Goal: Transaction & Acquisition: Book appointment/travel/reservation

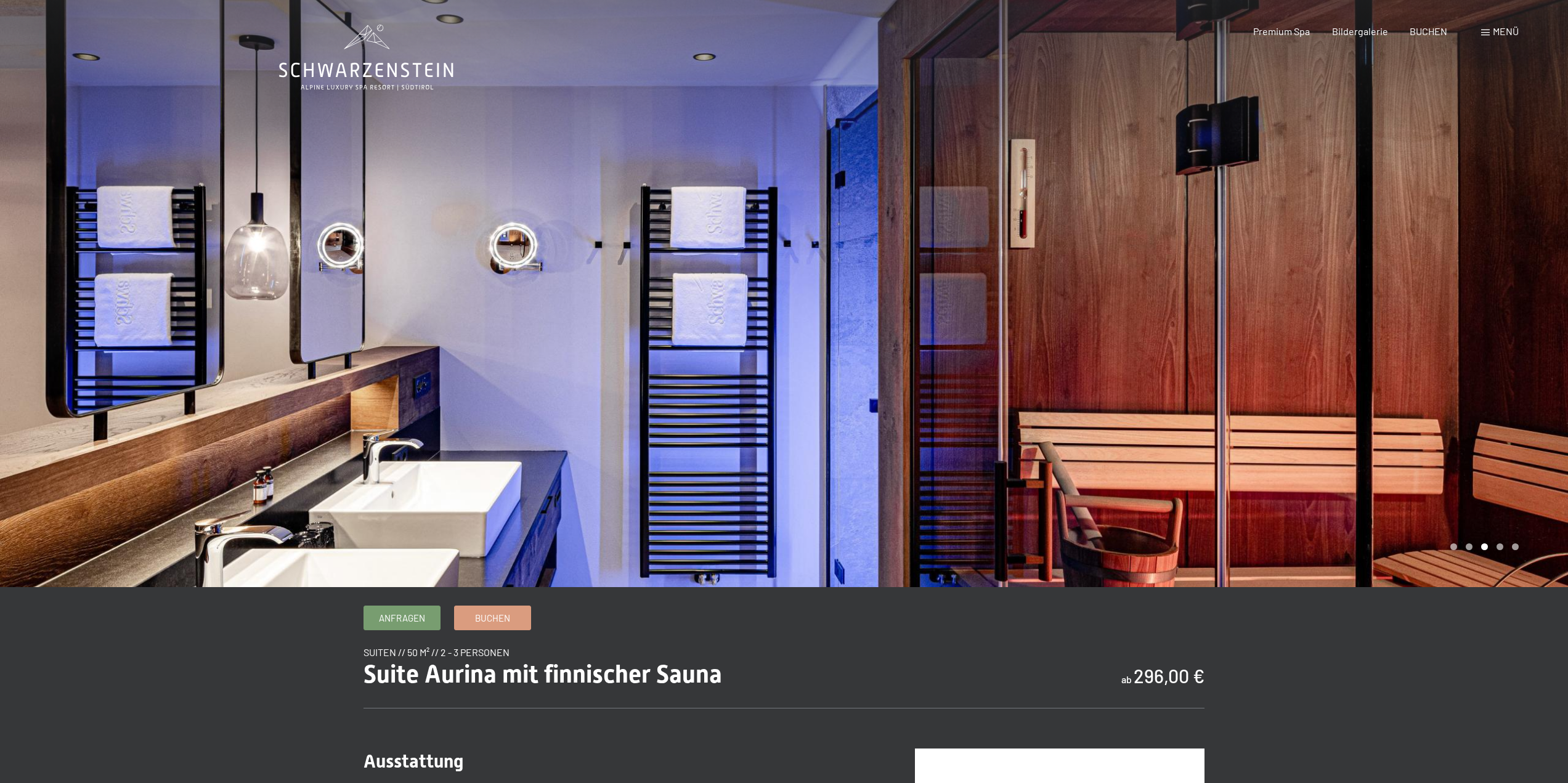
click at [1489, 31] on div "Menü" at bounding box center [1499, 31] width 37 height 14
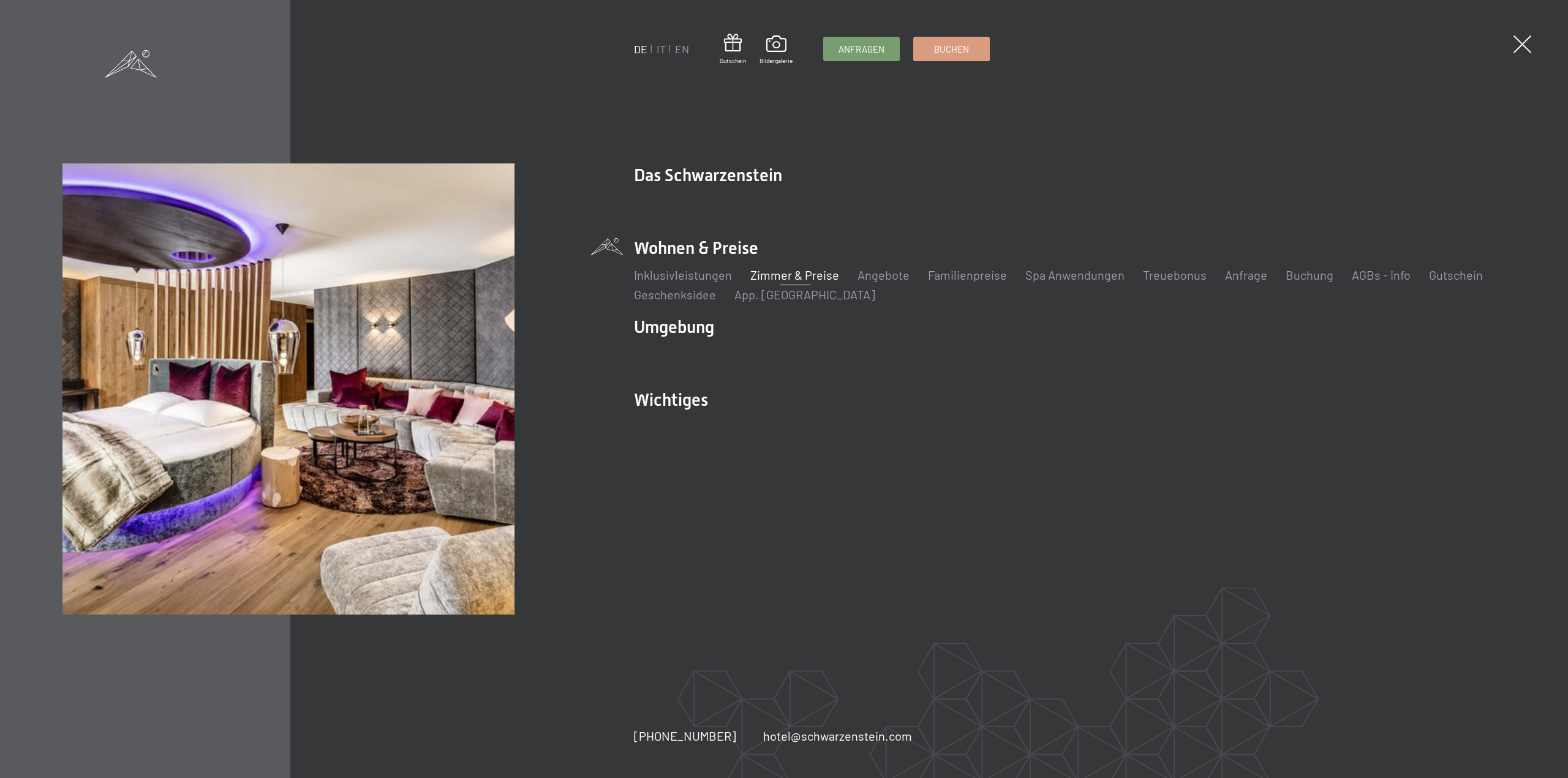
click at [894, 282] on li "Angebote Liste" at bounding box center [883, 275] width 52 height 17
click at [894, 274] on link "Angebote" at bounding box center [883, 274] width 52 height 14
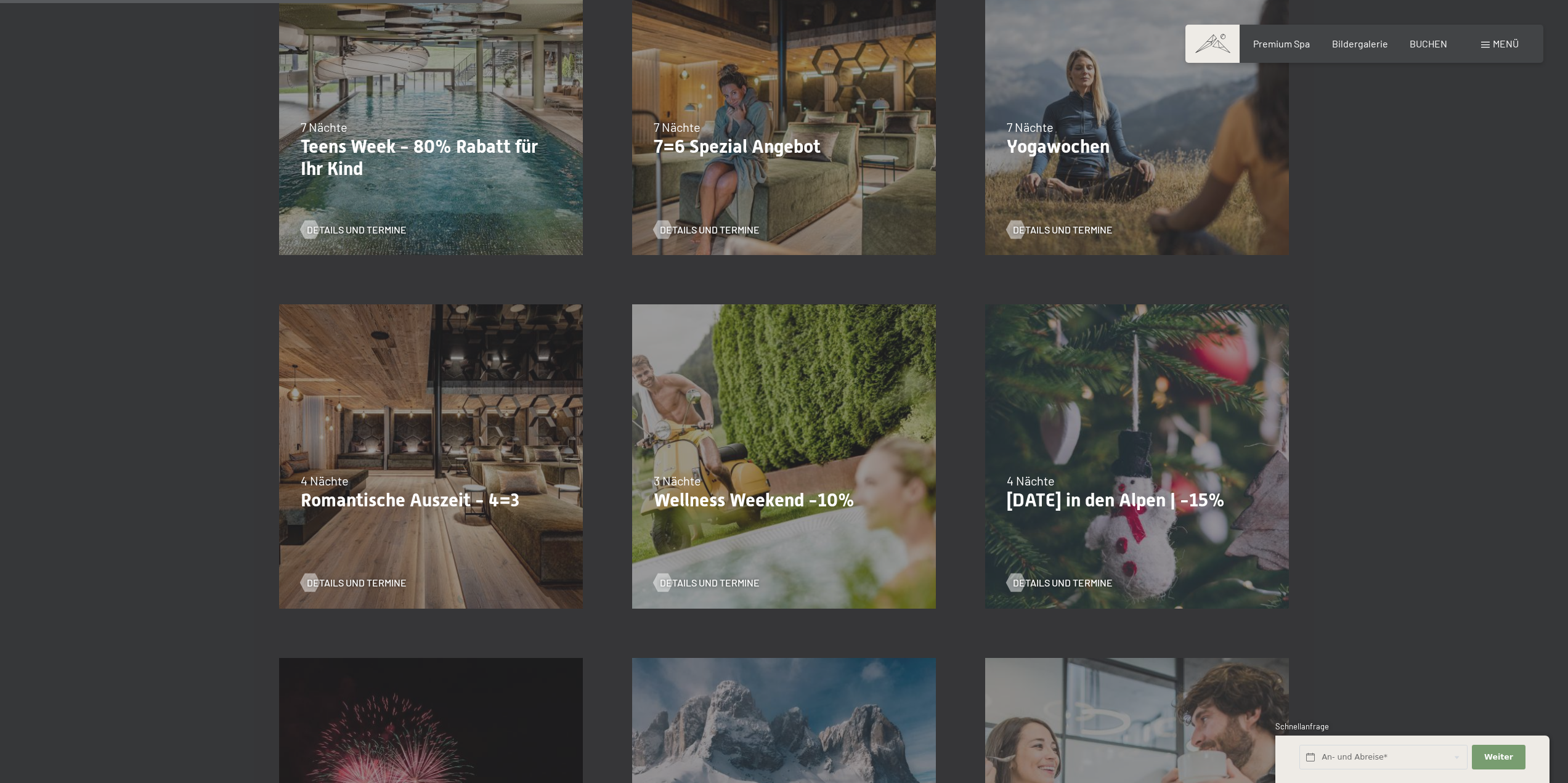
scroll to position [801, 0]
click at [478, 447] on div "09.11.–05.12.2025 08.12.–19.12.2025 11.01.–23.01.2026 08.03.–27.03.2026 29.03.–…" at bounding box center [431, 456] width 353 height 353
click at [323, 580] on span "Details und Termine" at bounding box center [369, 582] width 100 height 14
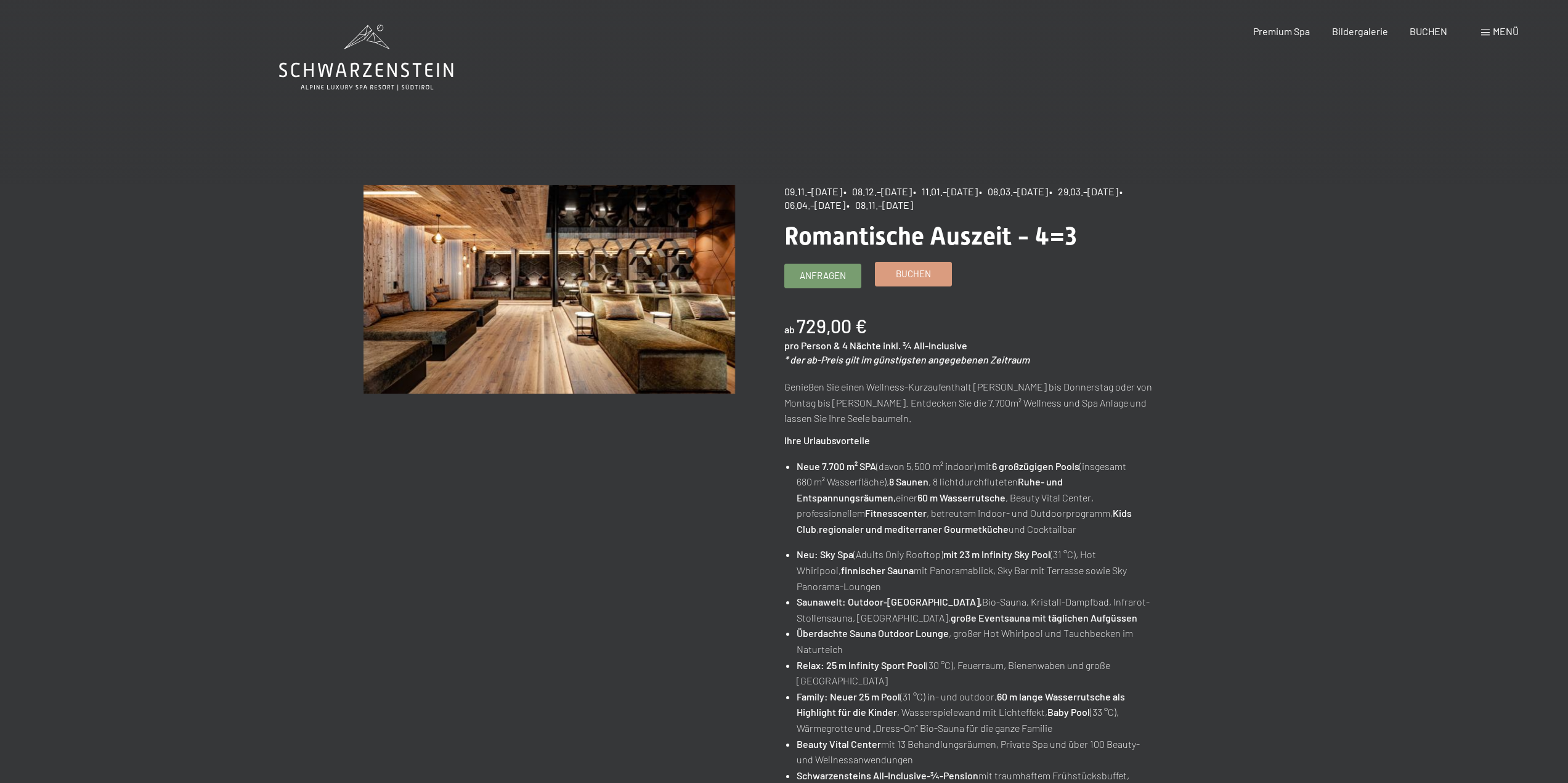
click at [915, 276] on span "Buchen" at bounding box center [912, 273] width 35 height 13
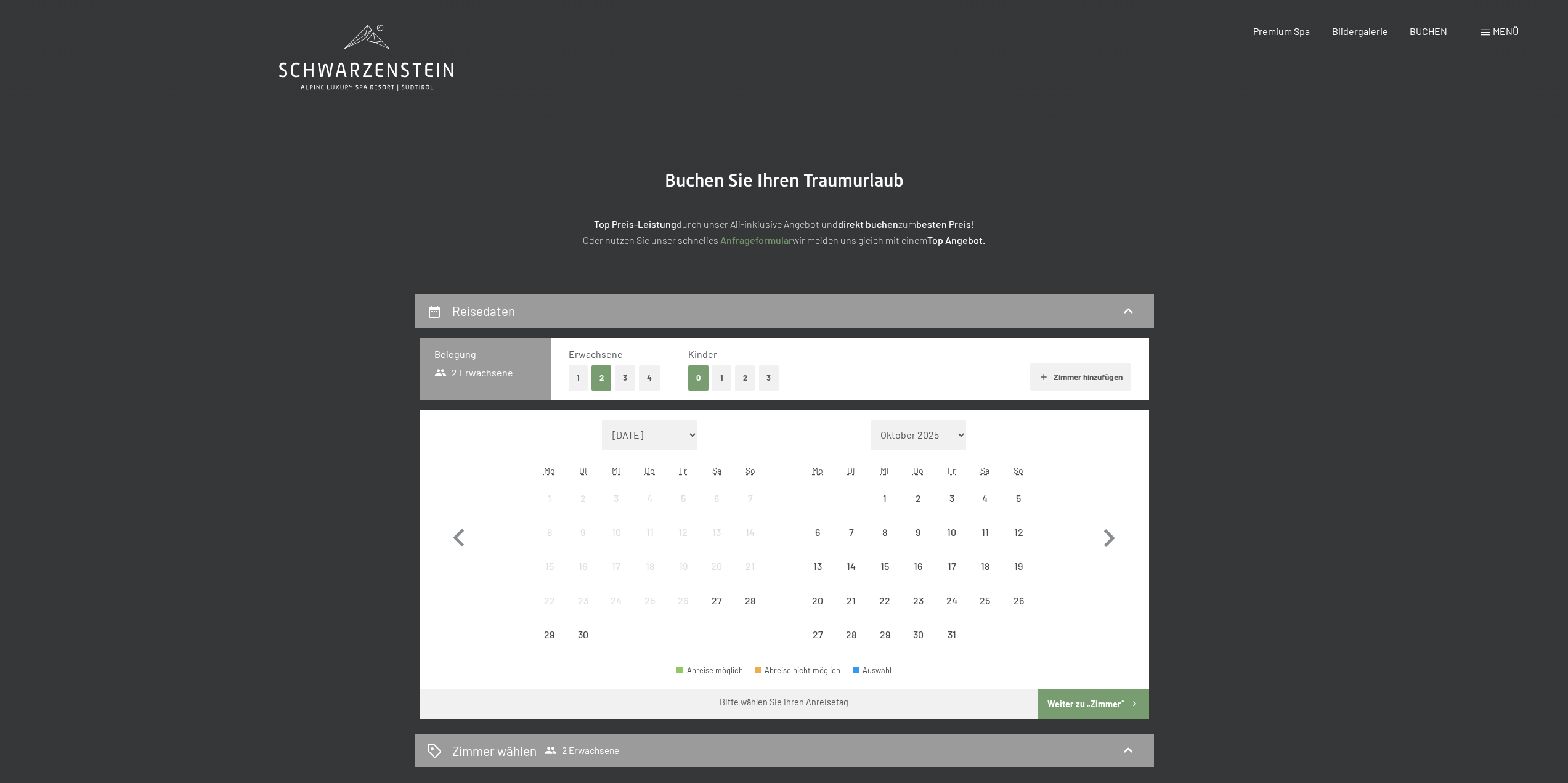
select select "2025-11-01"
select select "2025-12-01"
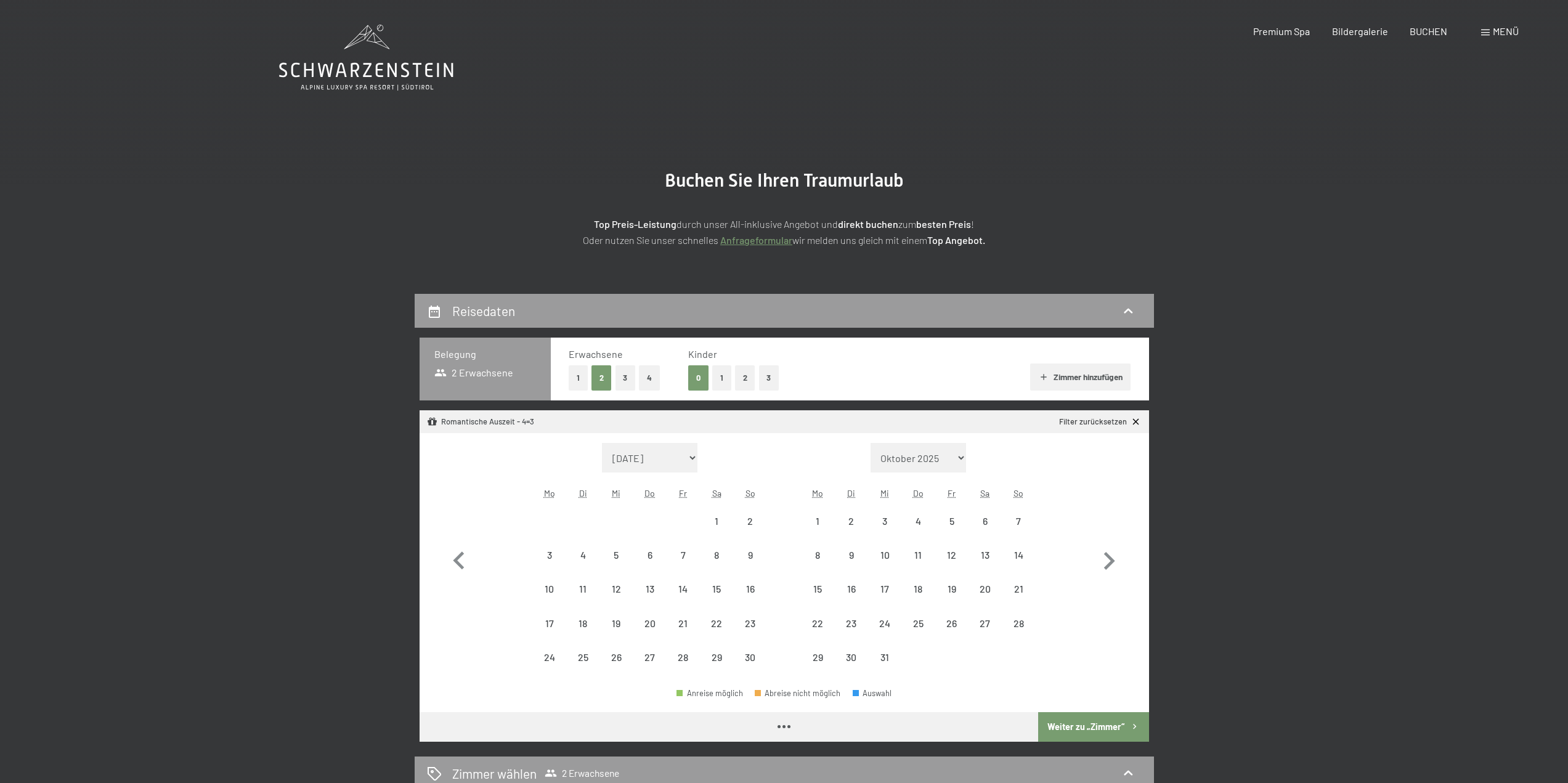
select select "2025-11-01"
select select "2025-12-01"
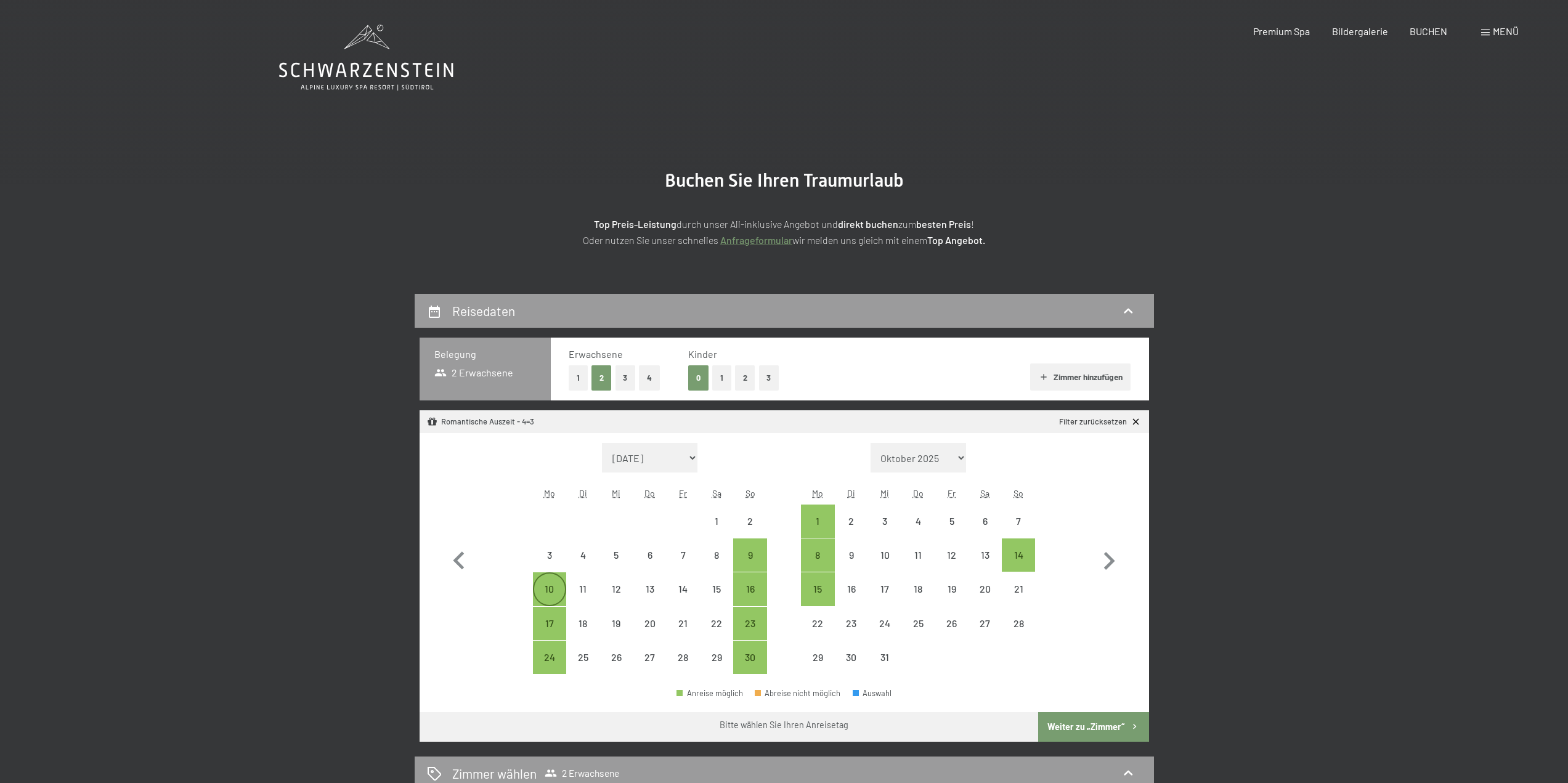
click at [544, 591] on div "10" at bounding box center [550, 600] width 31 height 31
select select "2025-11-01"
select select "2025-12-01"
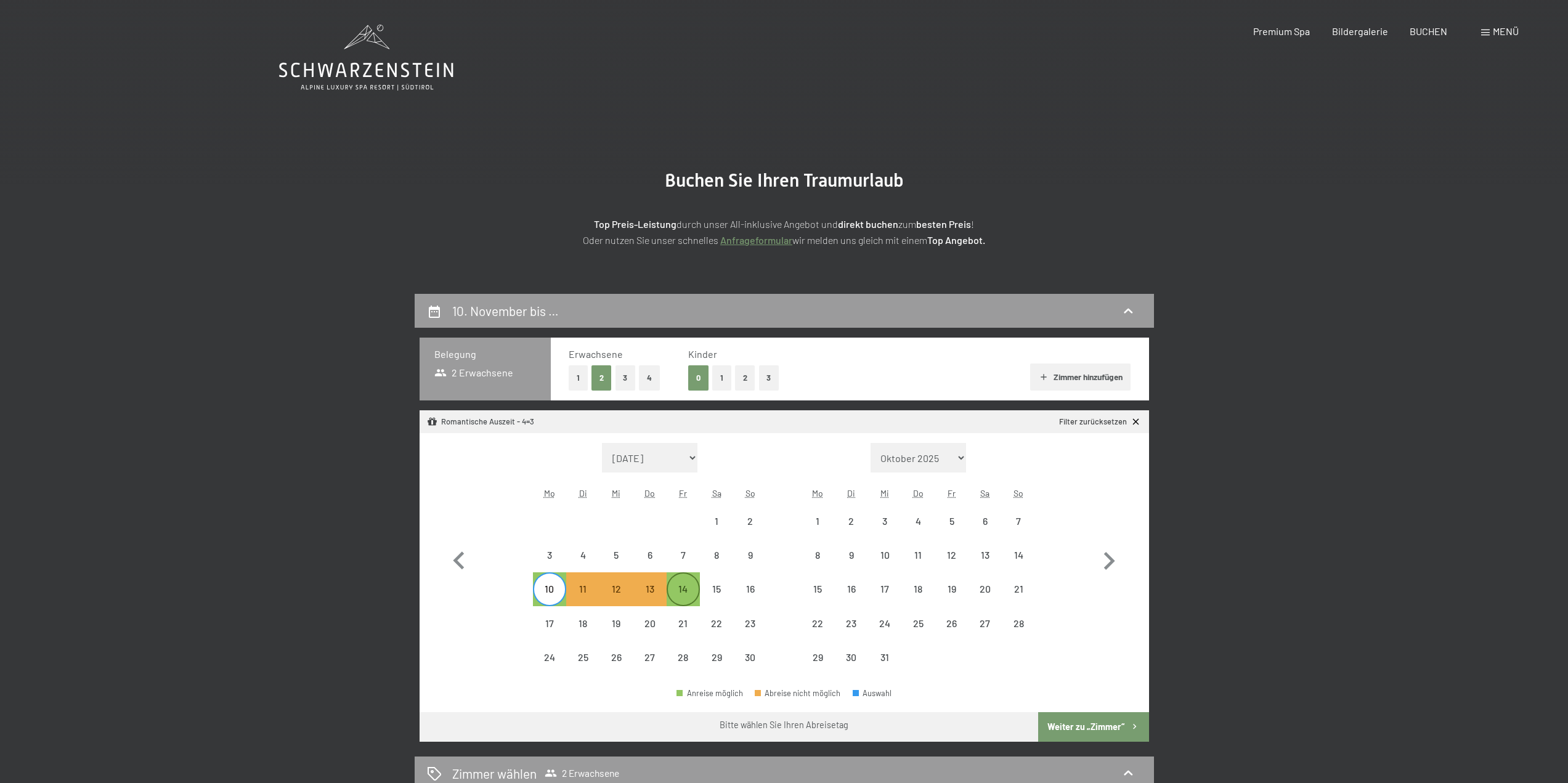
click at [693, 589] on div "14" at bounding box center [683, 600] width 31 height 31
select select "2025-11-01"
select select "2025-12-01"
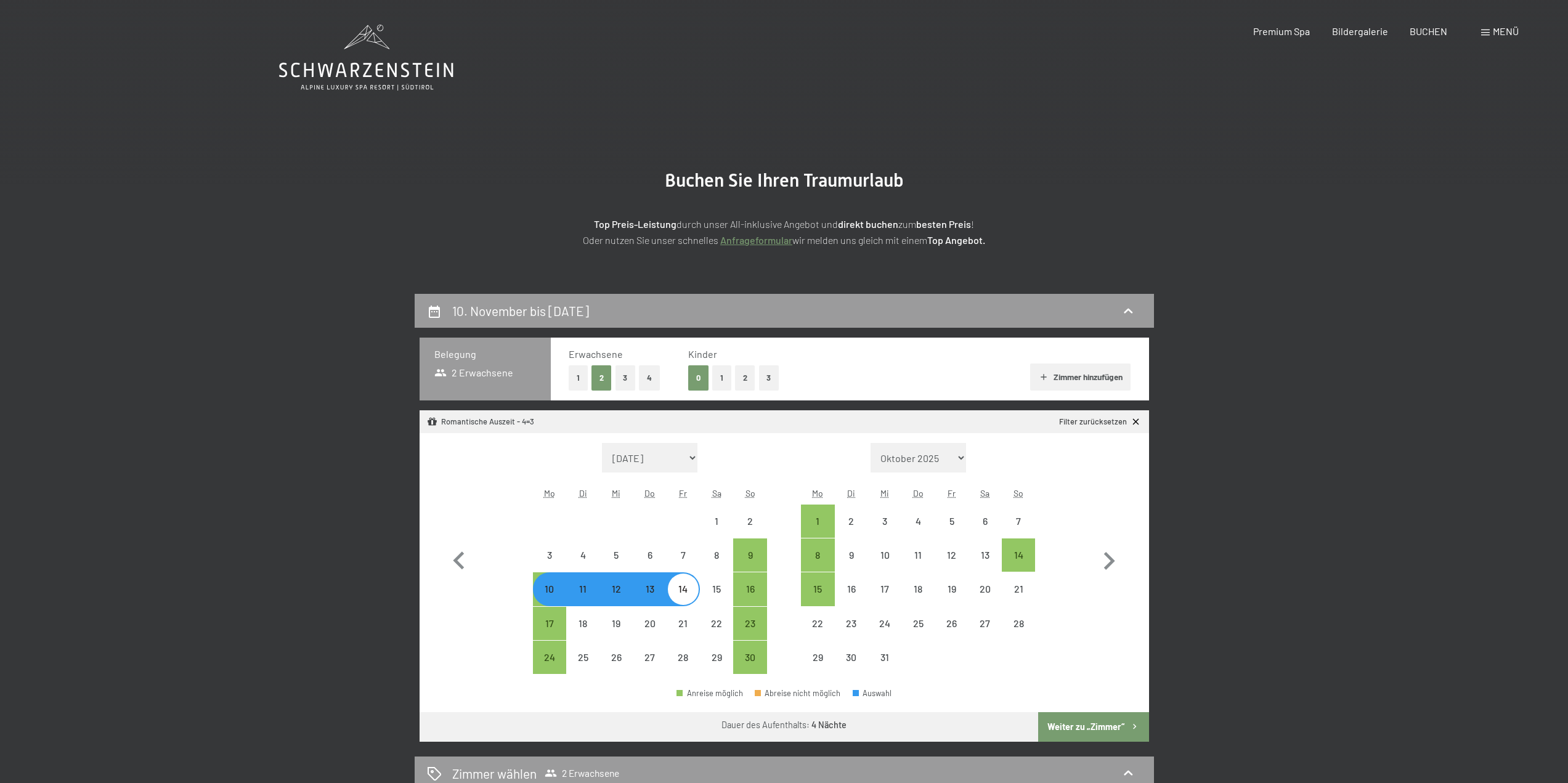
select select "2025-11-01"
select select "2025-12-01"
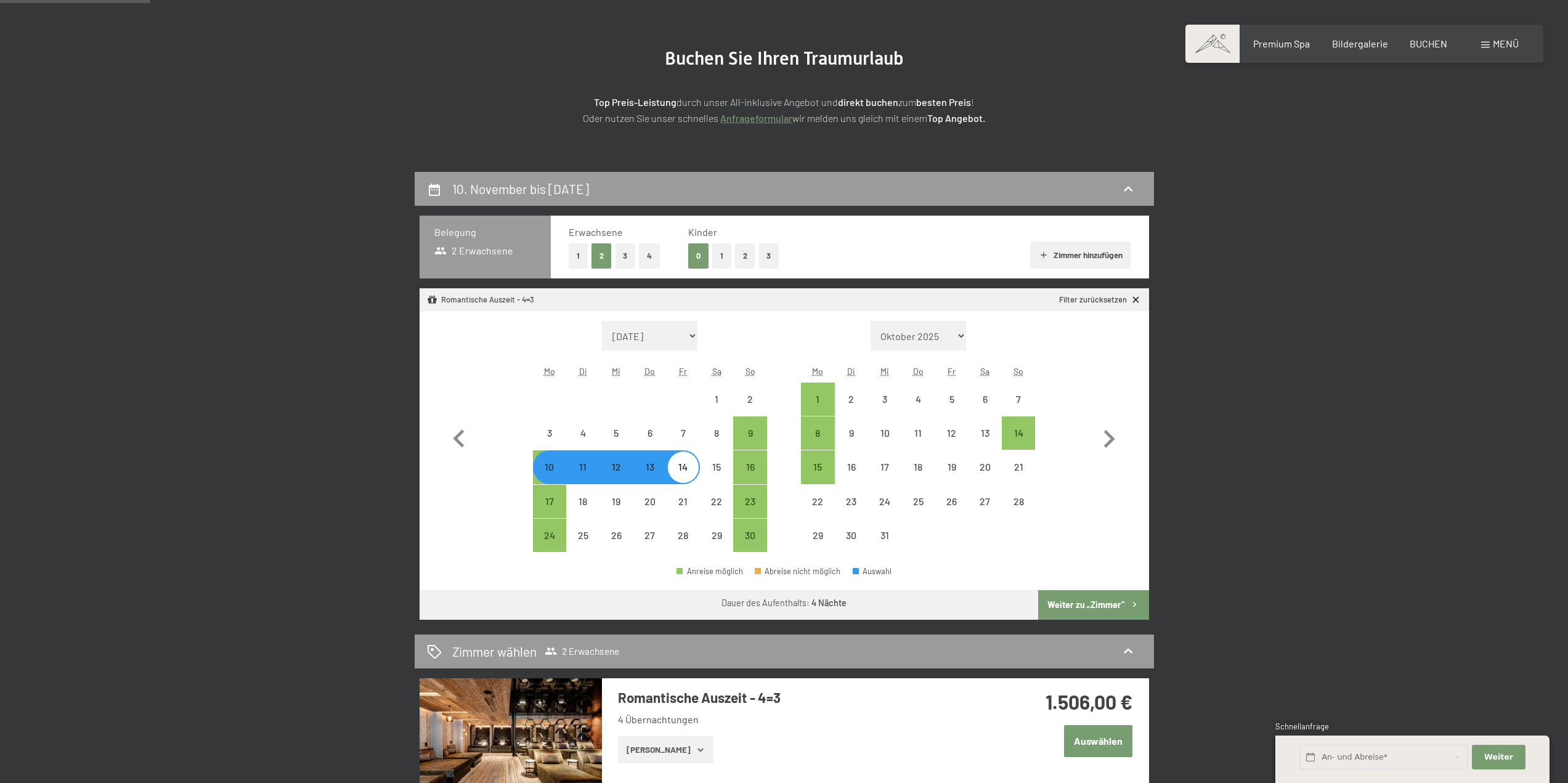
click at [1090, 605] on button "Weiter zu „Zimmer“" at bounding box center [1093, 605] width 110 height 30
select select "2025-11-01"
select select "2025-12-01"
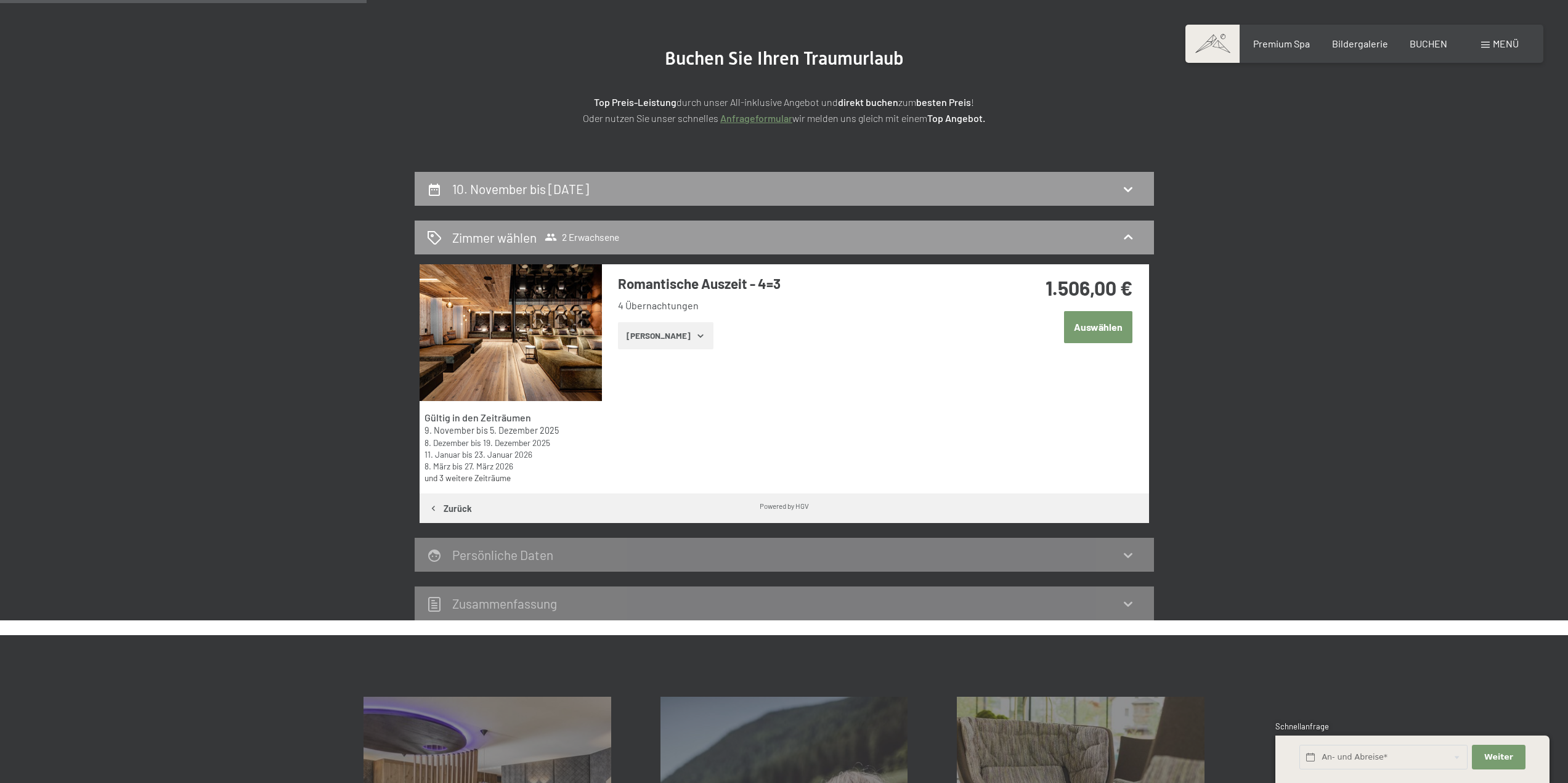
scroll to position [294, 0]
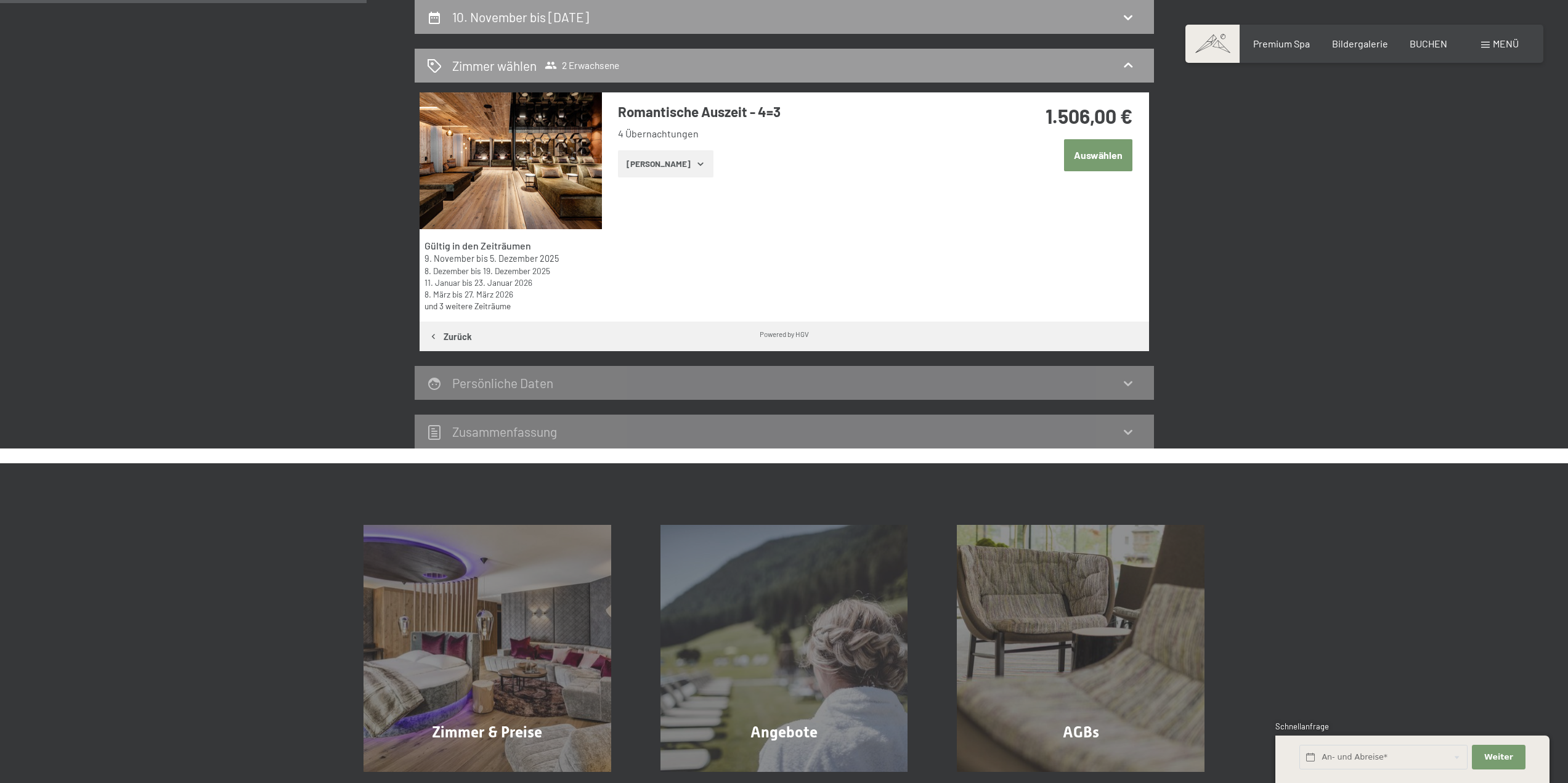
click at [695, 163] on icon "button" at bounding box center [700, 164] width 10 height 10
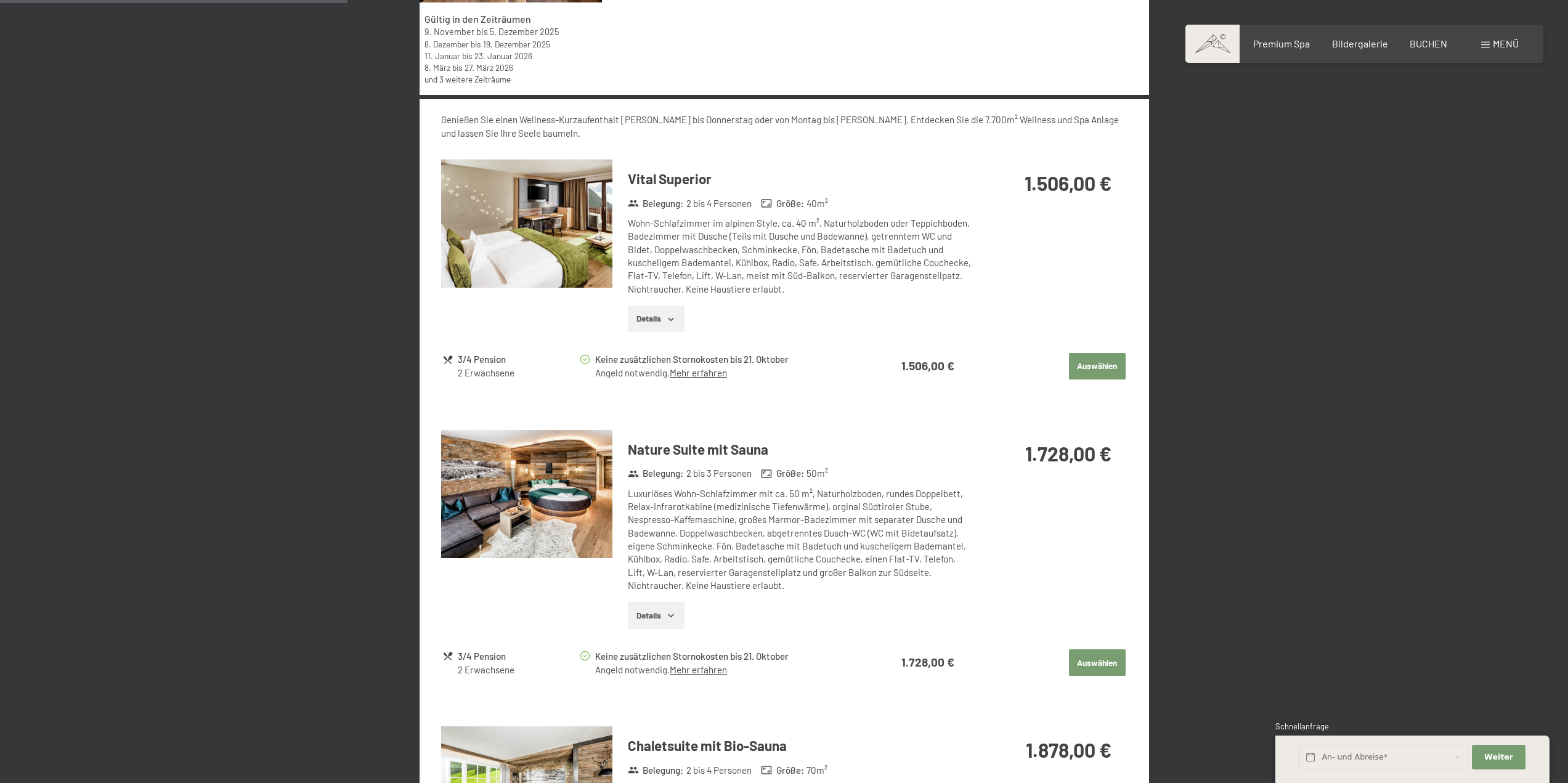
scroll to position [520, 0]
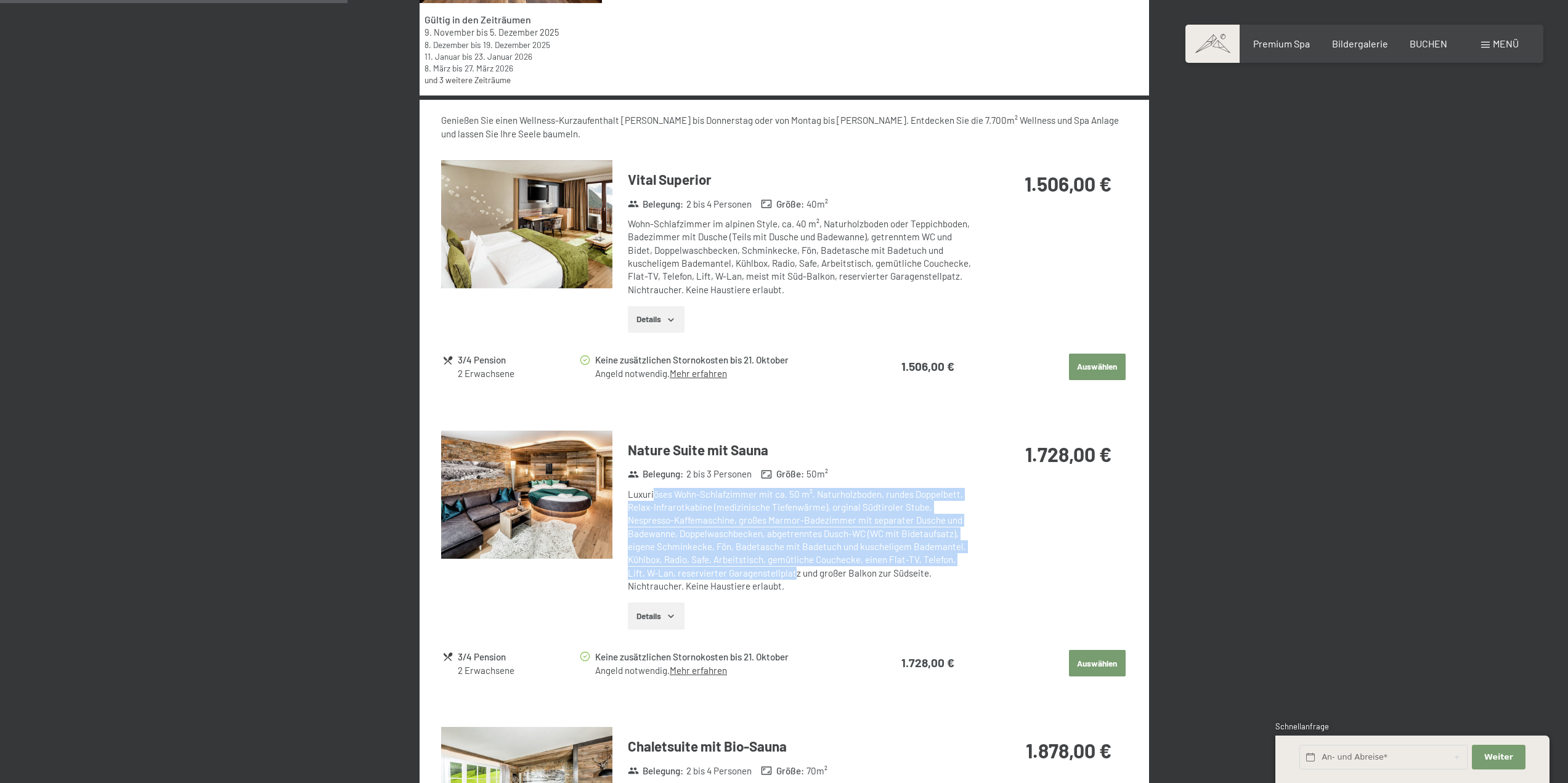
drag, startPoint x: 655, startPoint y: 495, endPoint x: 794, endPoint y: 571, distance: 158.4
click at [794, 571] on div "Luxuriöses Wohn-Schlafzimmer mit ca. 50 m², Naturholzboden, rundes Doppelbett, …" at bounding box center [800, 540] width 344 height 104
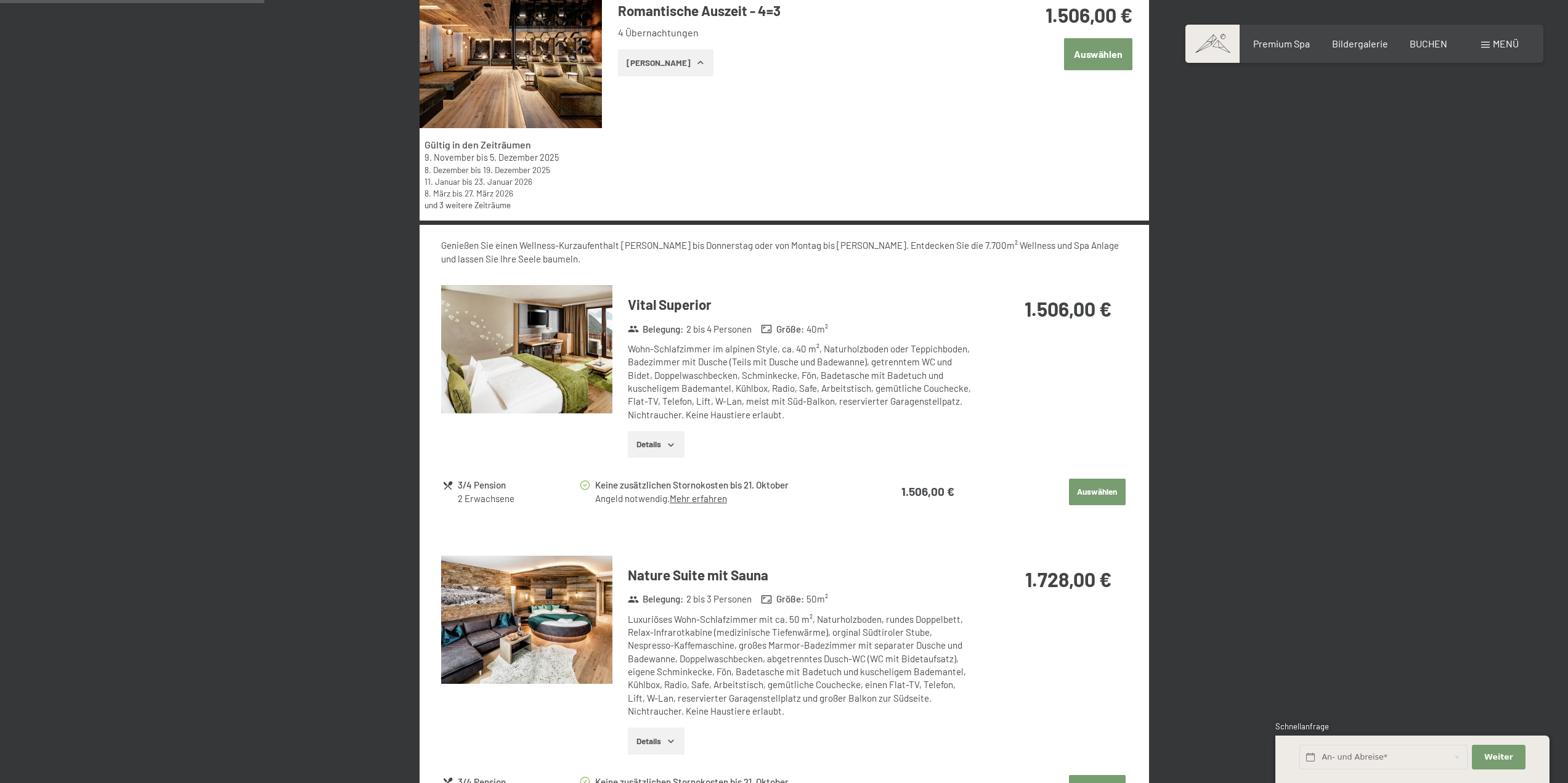
scroll to position [403, 0]
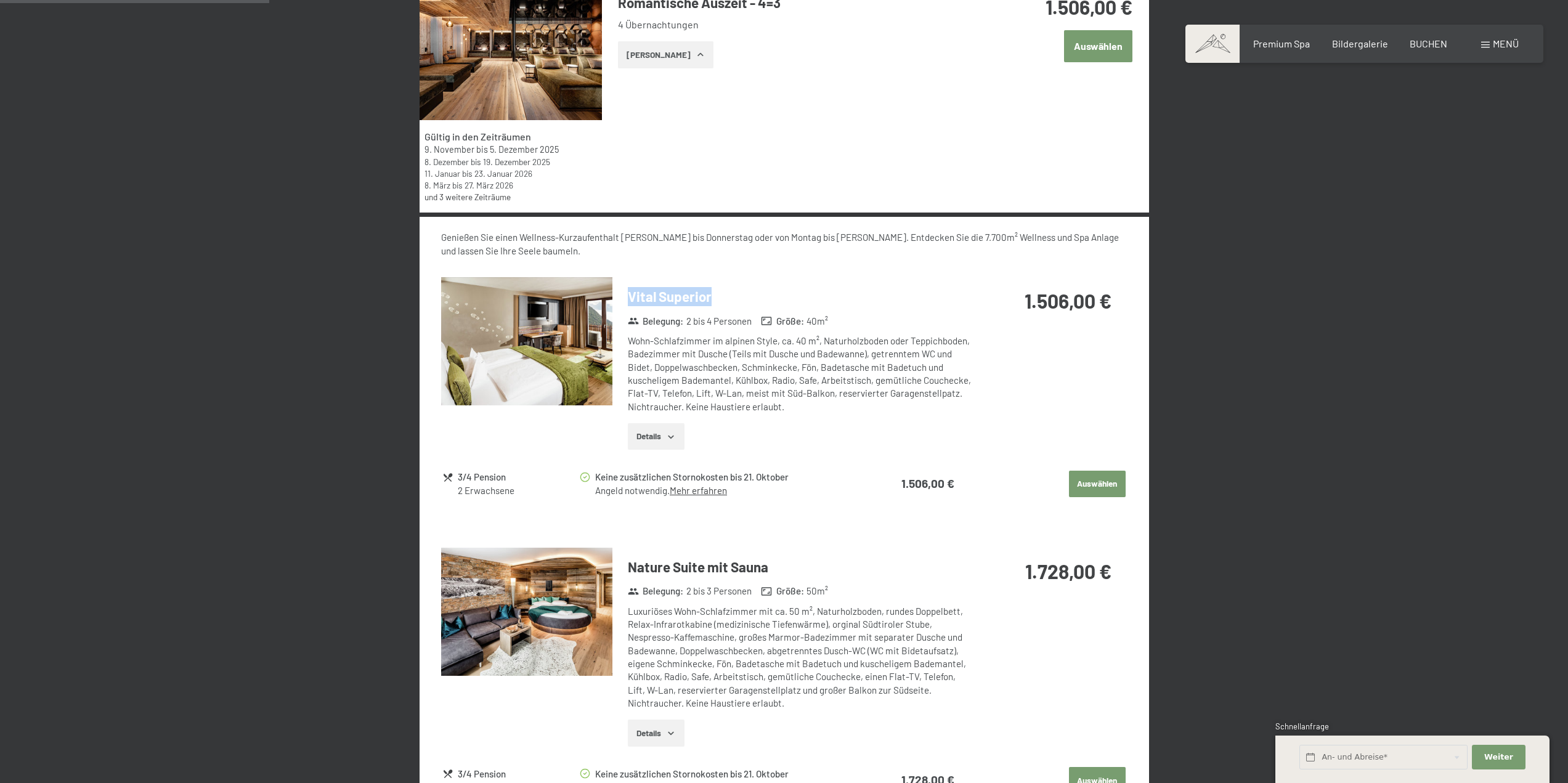
drag, startPoint x: 630, startPoint y: 296, endPoint x: 717, endPoint y: 292, distance: 87.1
click at [717, 292] on h3 "Vital Superior" at bounding box center [800, 297] width 344 height 20
copy h3 "Vital Superior"
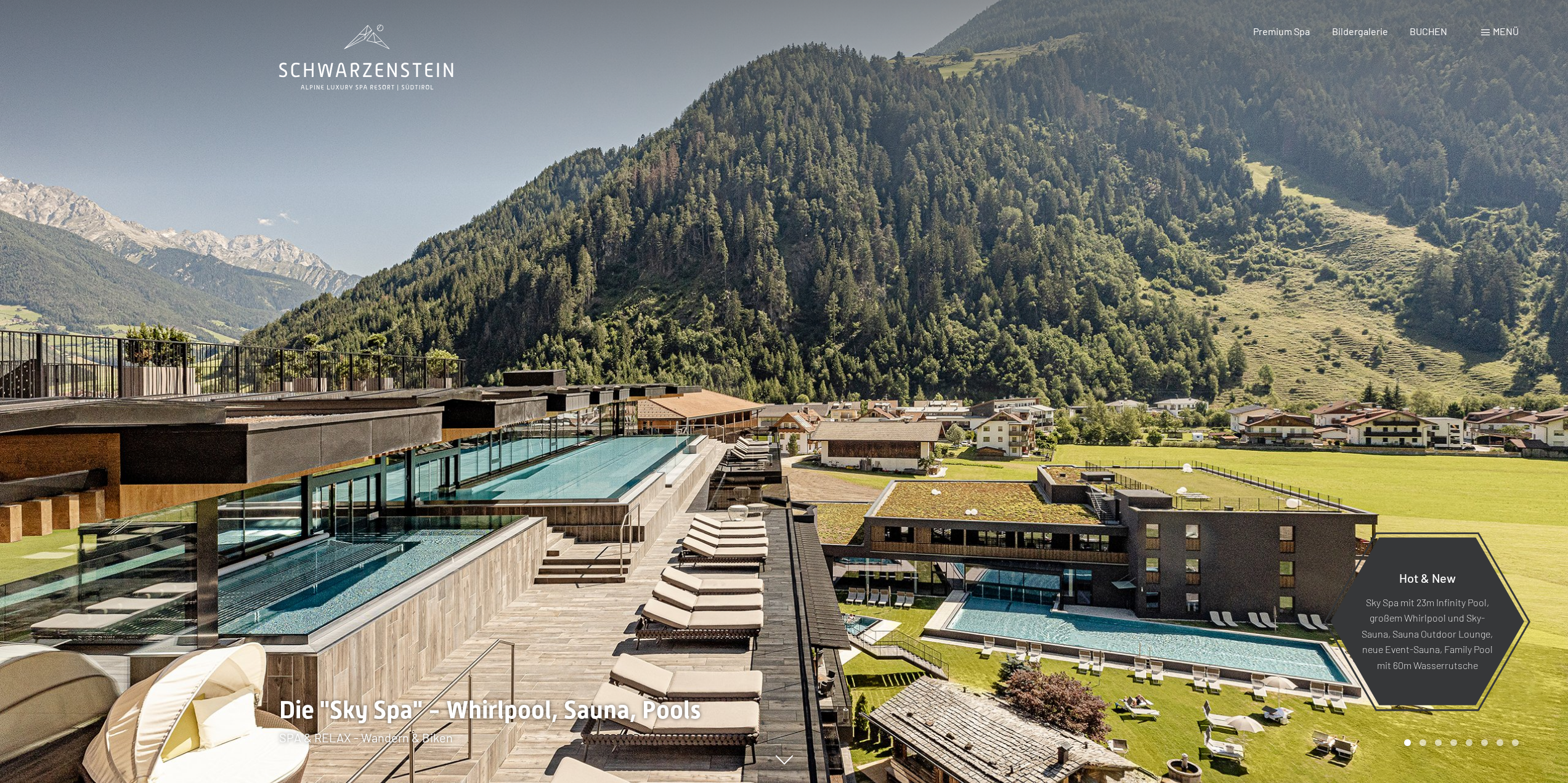
click at [1490, 35] on div "Menü" at bounding box center [1499, 31] width 37 height 14
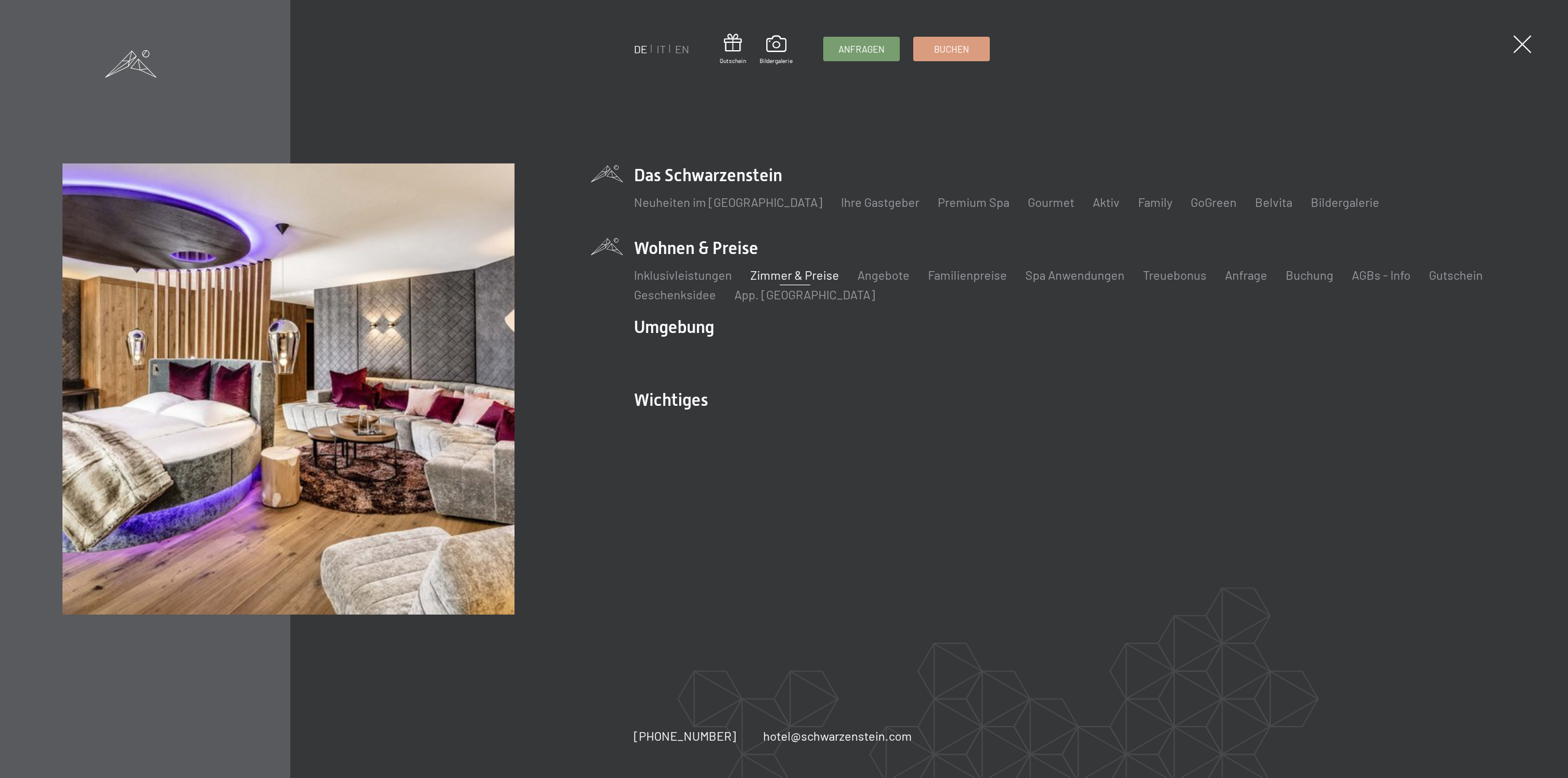
click at [796, 276] on link "Zimmer & Preise" at bounding box center [794, 274] width 89 height 14
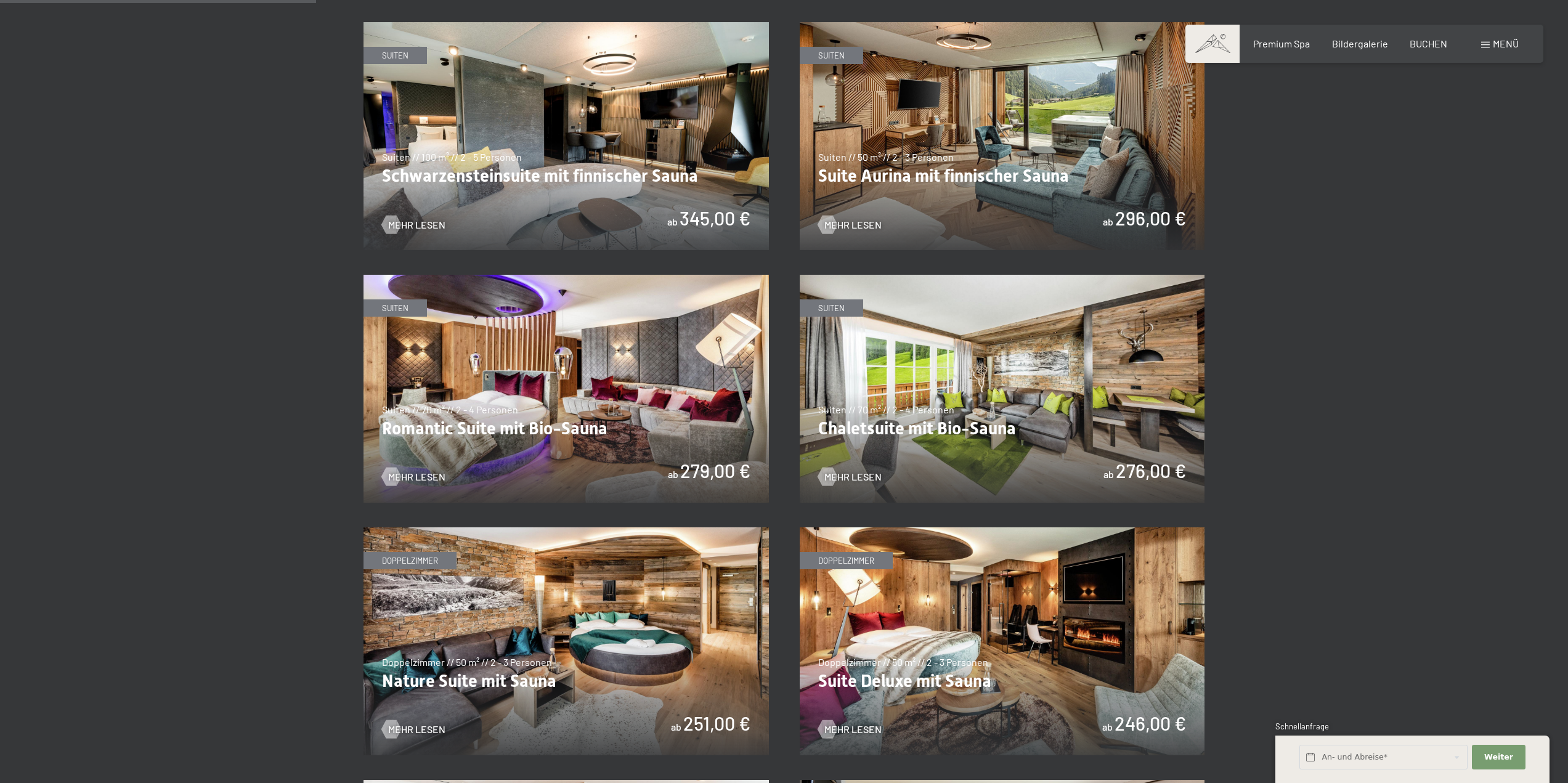
scroll to position [797, 0]
click at [685, 372] on img at bounding box center [566, 389] width 405 height 228
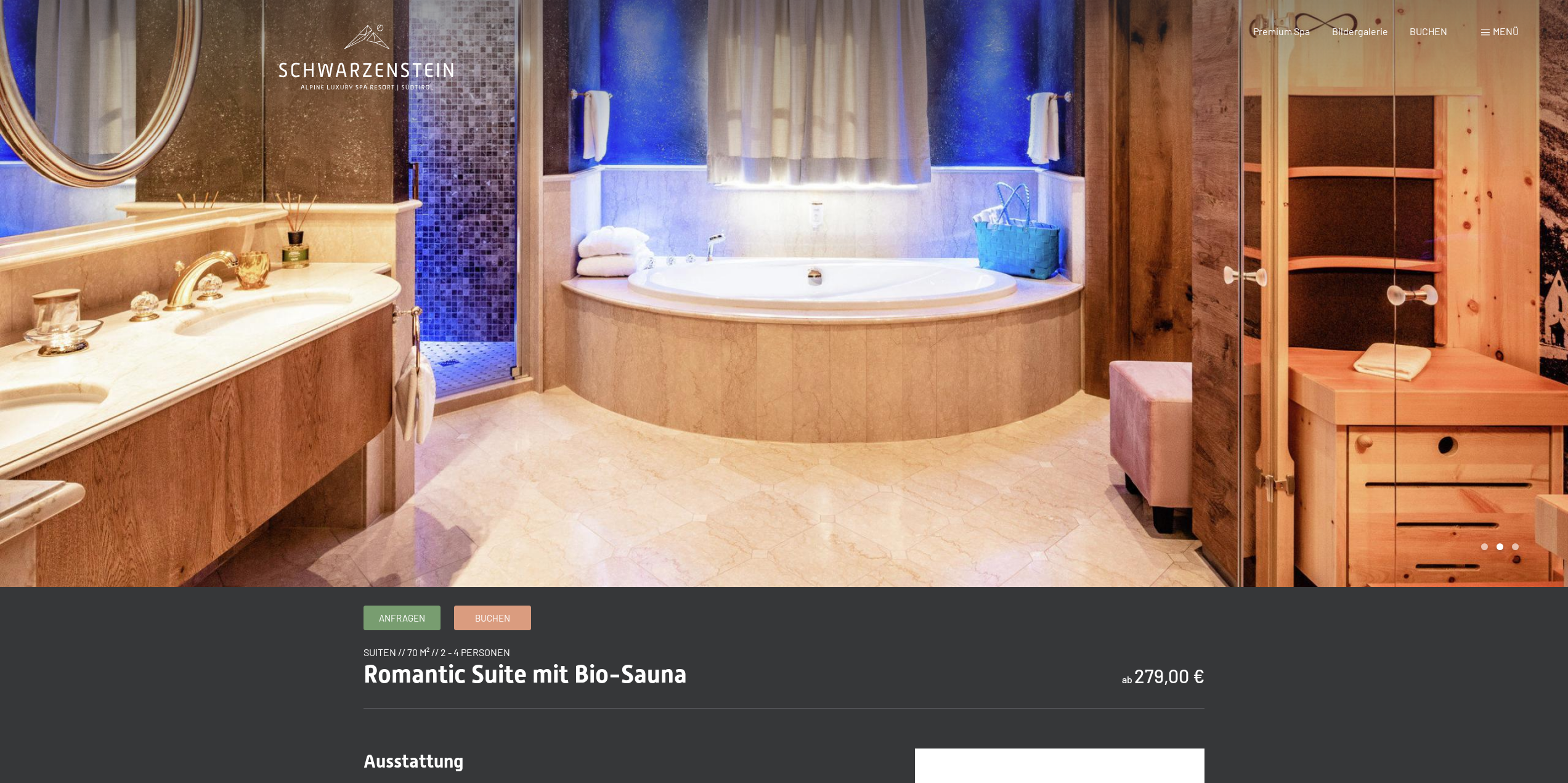
click at [1464, 221] on div at bounding box center [1176, 294] width 784 height 587
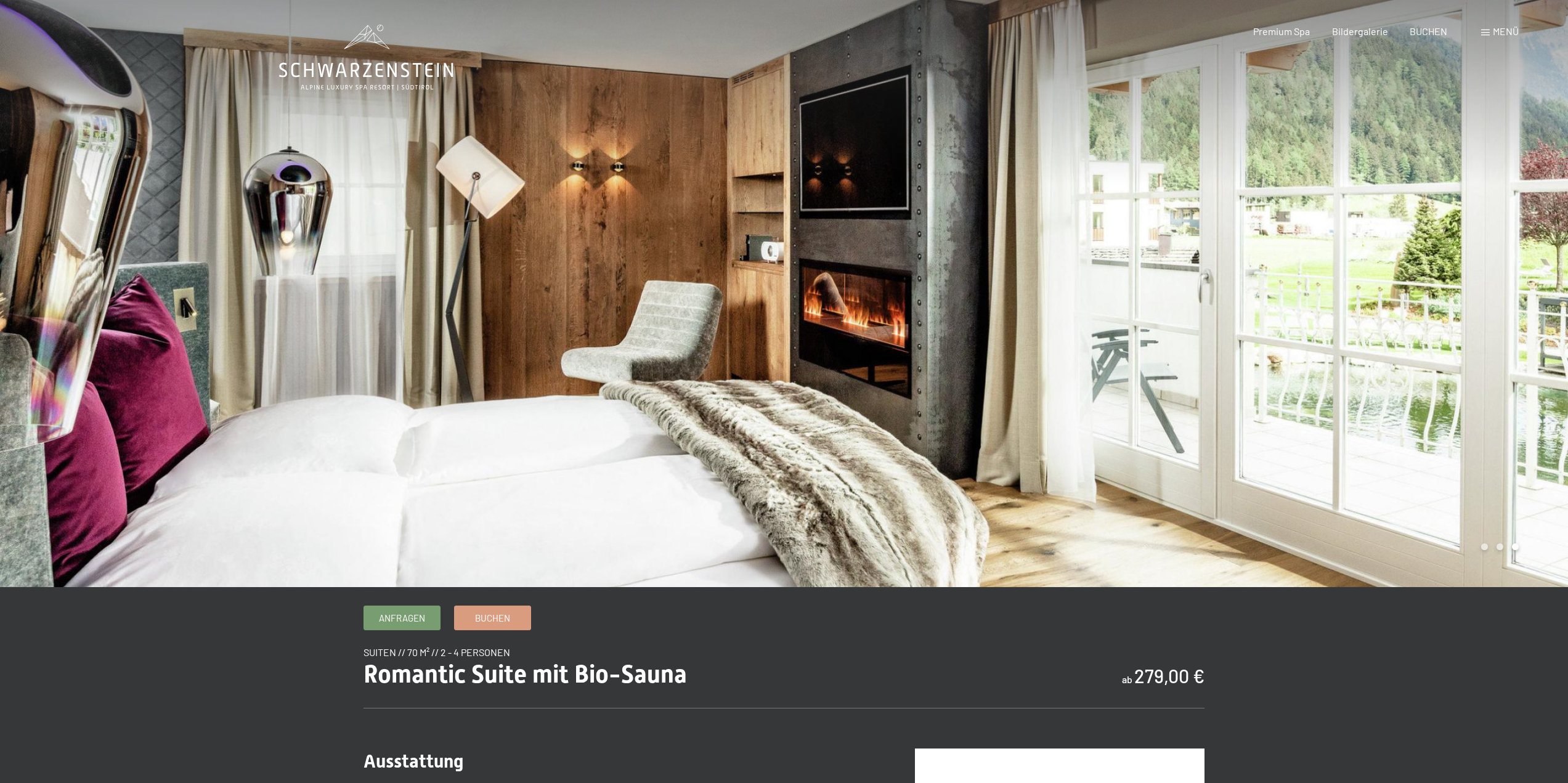
click at [1485, 238] on div at bounding box center [1176, 294] width 784 height 587
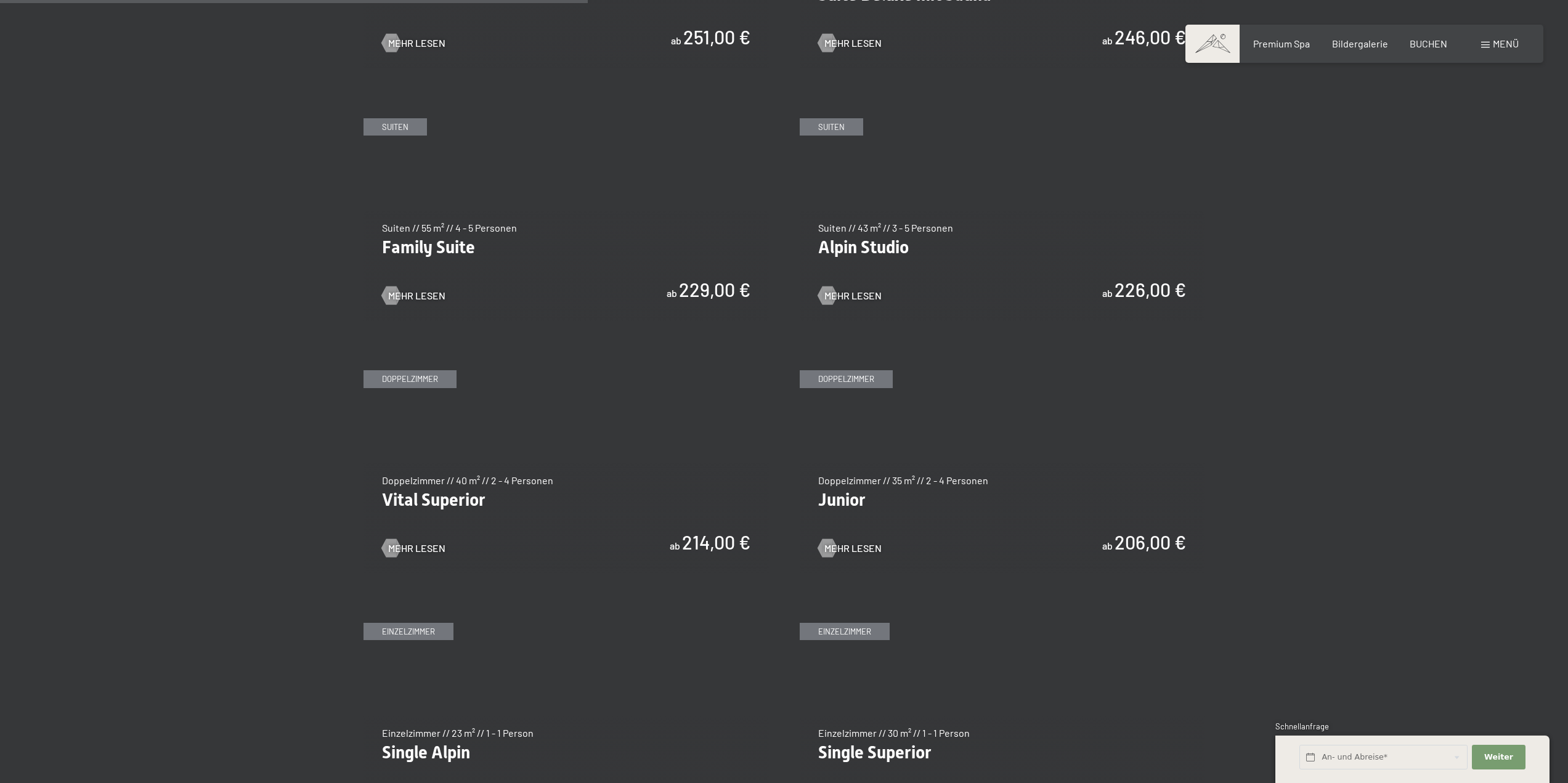
scroll to position [1485, 0]
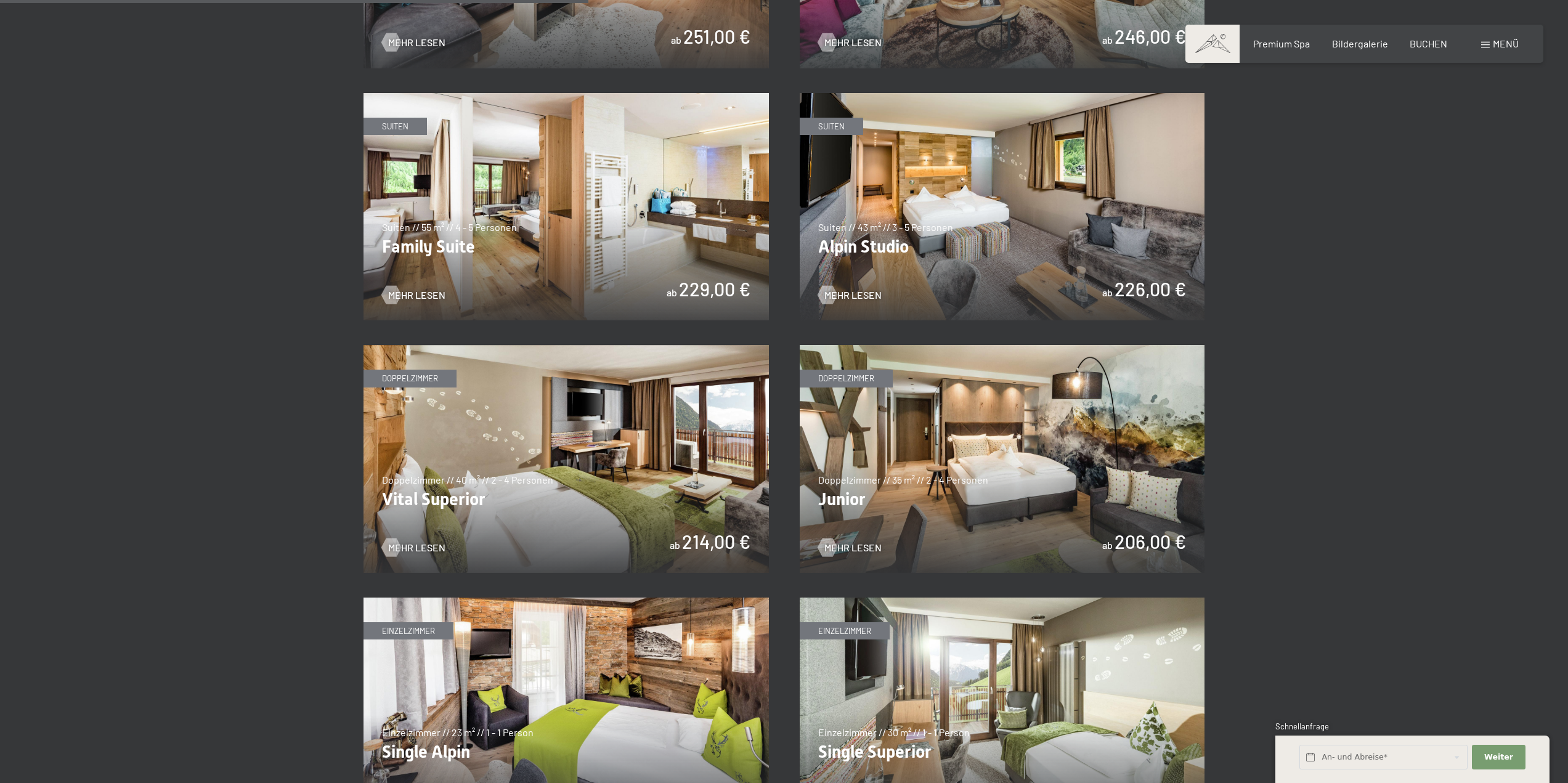
click at [565, 406] on img at bounding box center [566, 459] width 405 height 228
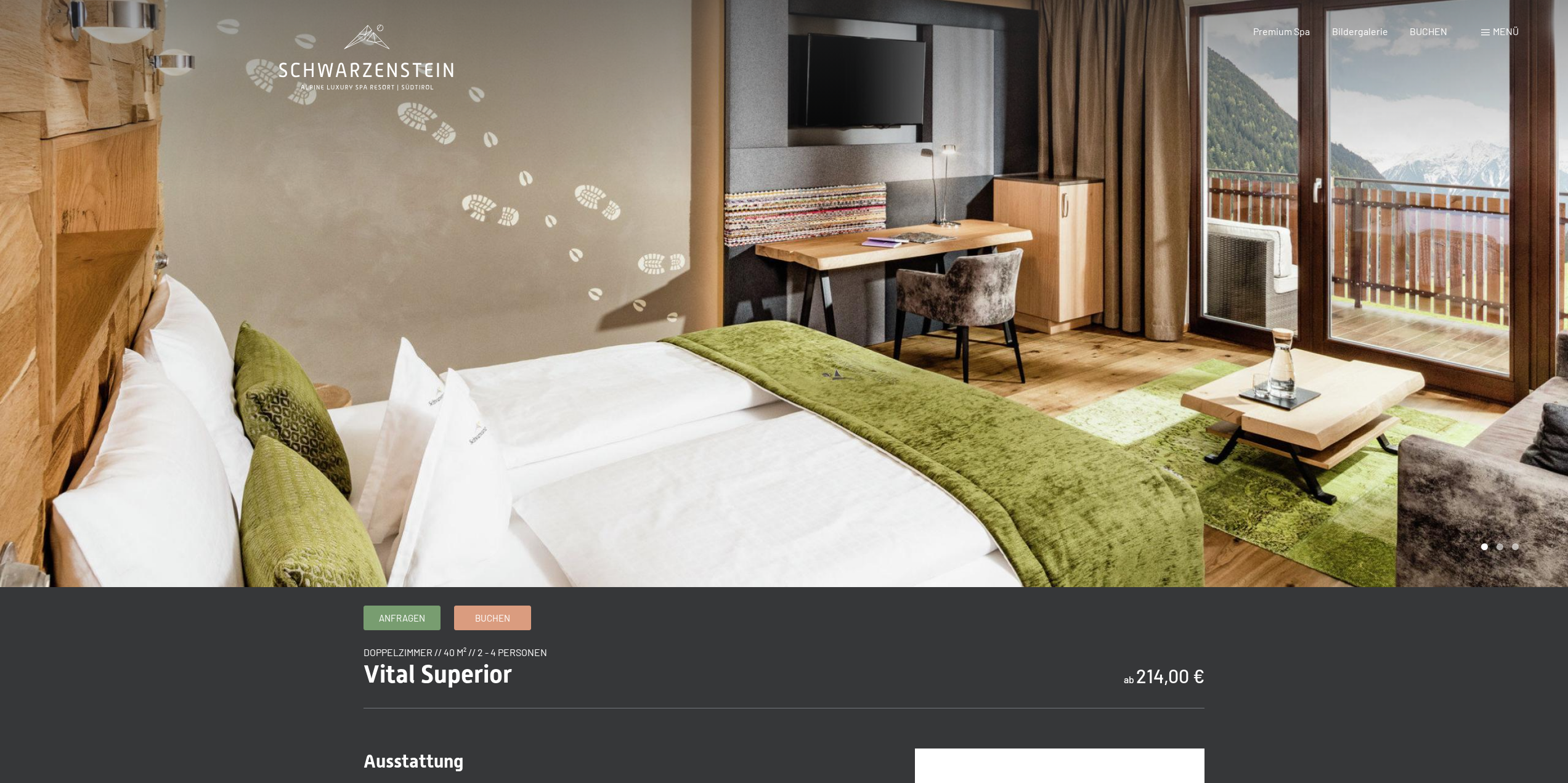
click at [1455, 220] on div at bounding box center [1176, 294] width 784 height 587
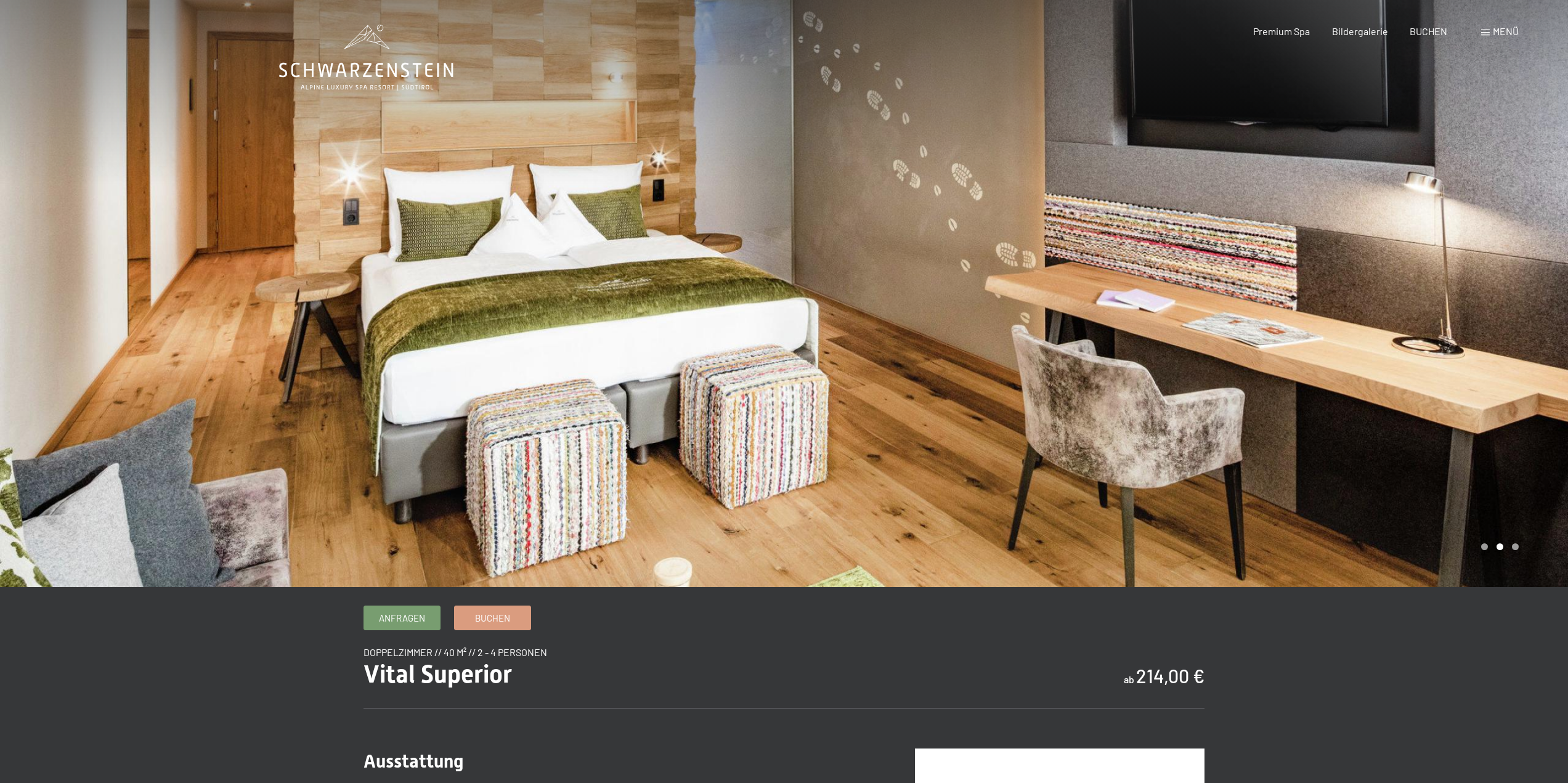
click at [1481, 254] on div at bounding box center [1176, 294] width 784 height 587
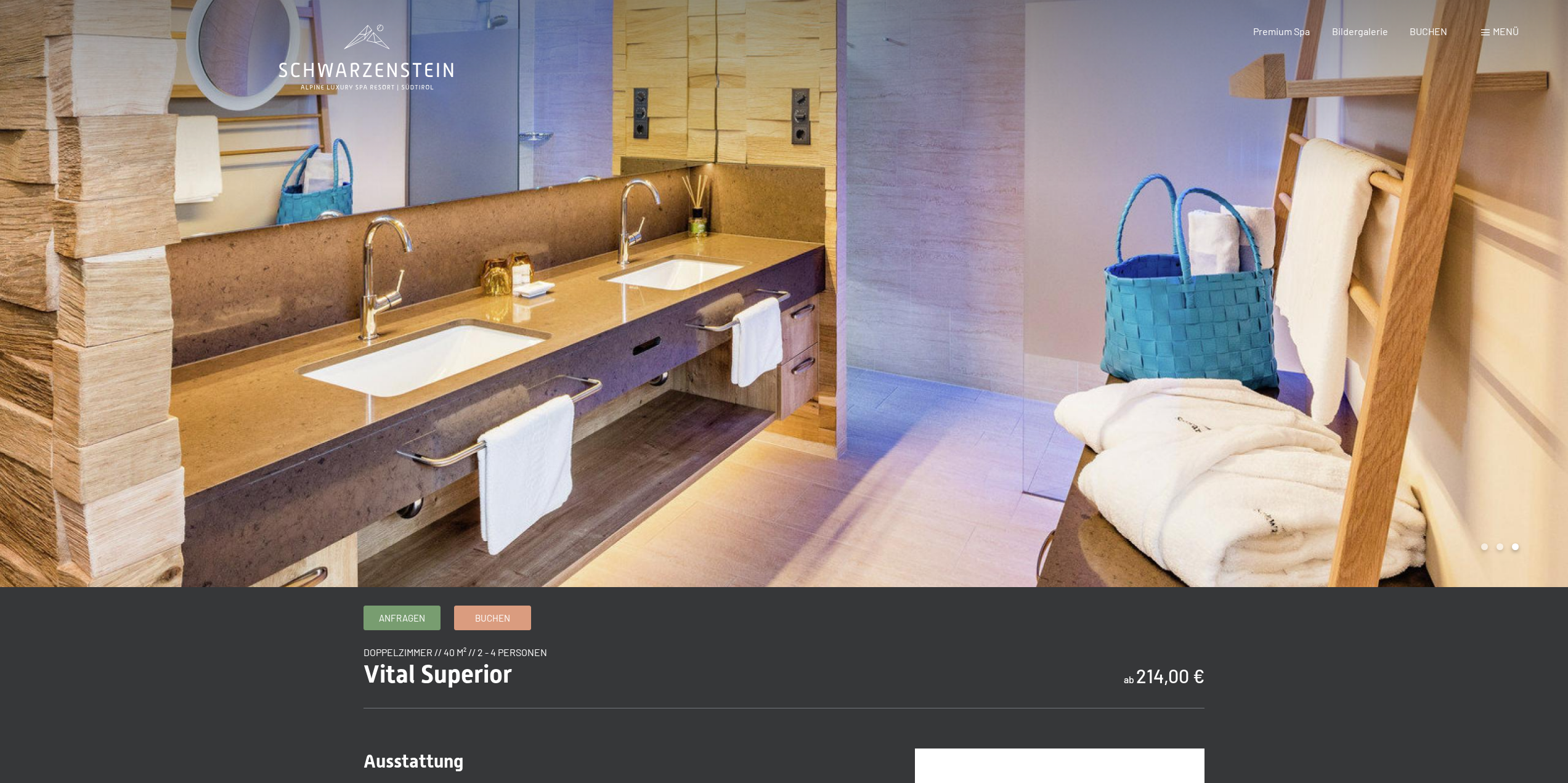
click at [1481, 254] on div at bounding box center [1176, 294] width 784 height 587
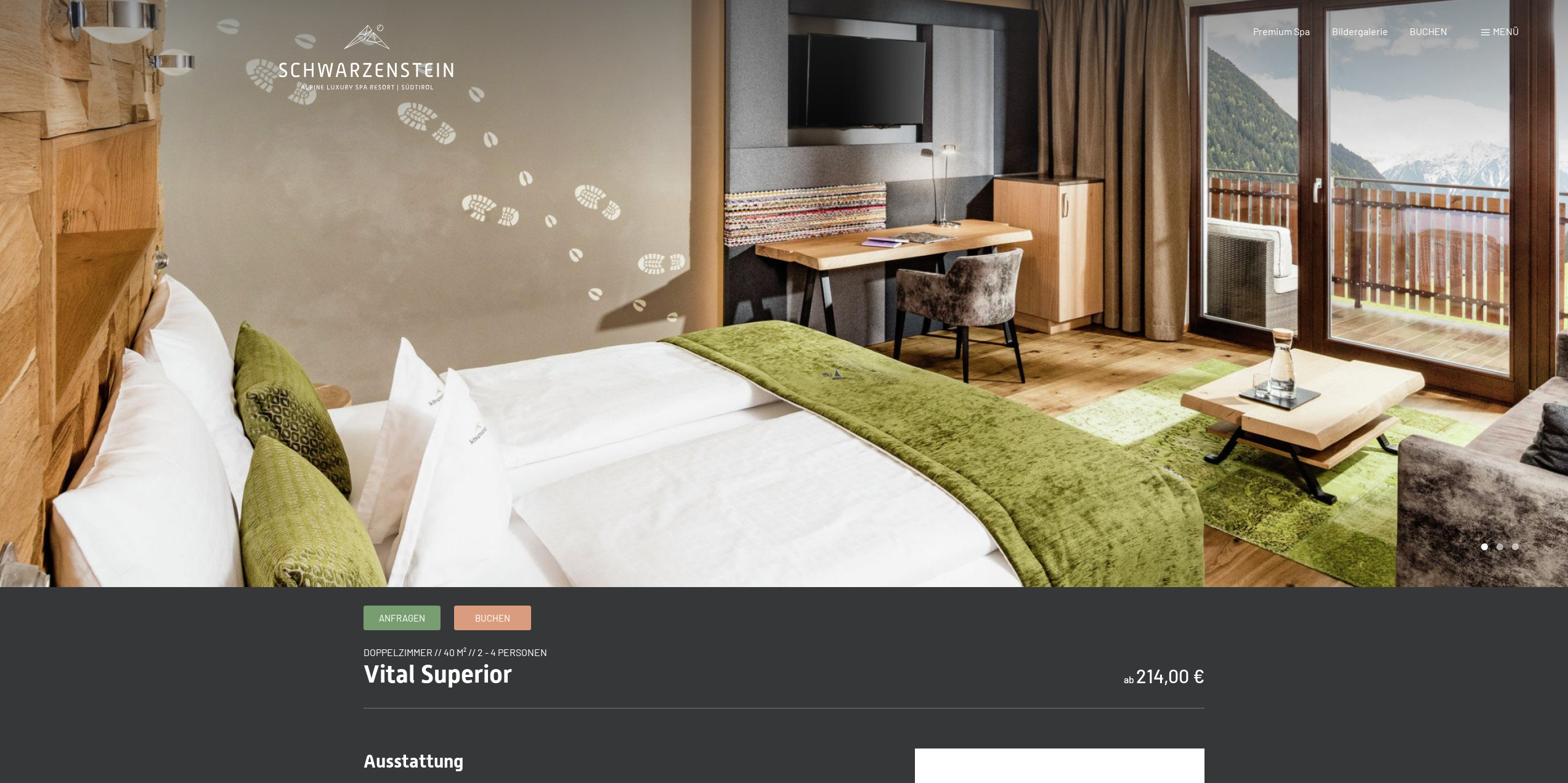
click at [1481, 254] on div at bounding box center [1176, 294] width 784 height 587
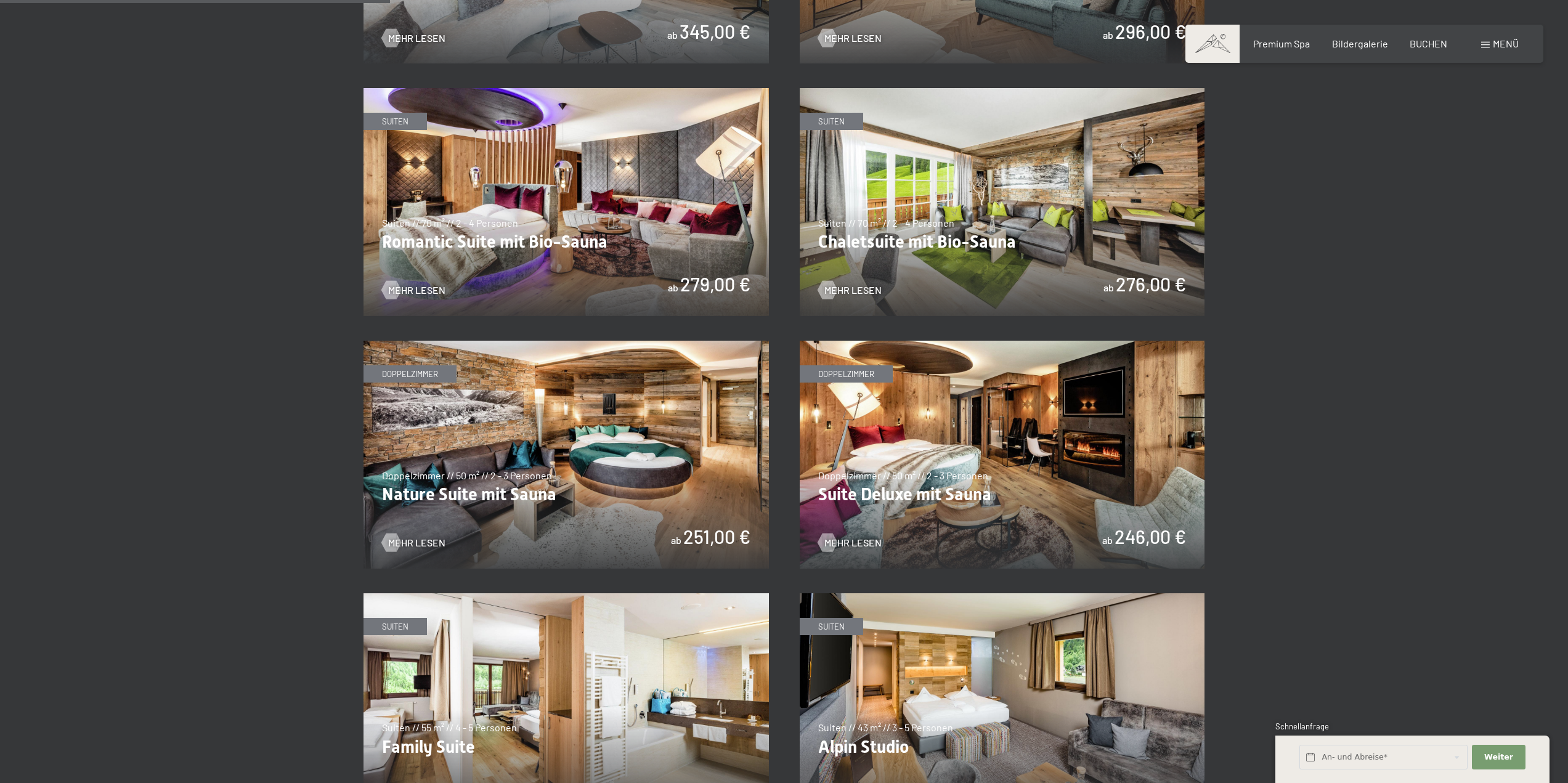
scroll to position [986, 0]
click at [644, 433] on img at bounding box center [566, 453] width 405 height 228
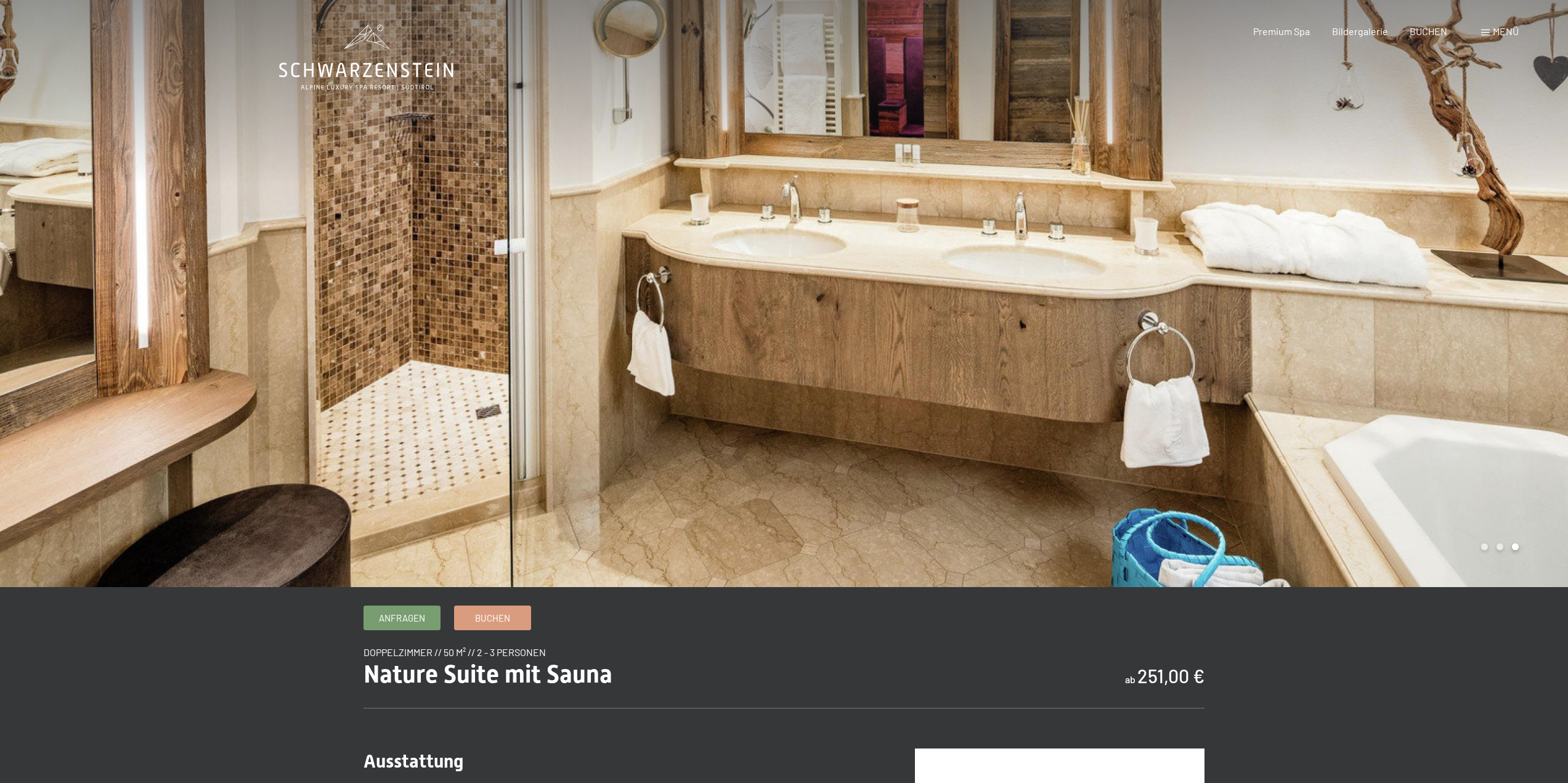
click at [1374, 333] on div at bounding box center [1176, 294] width 784 height 587
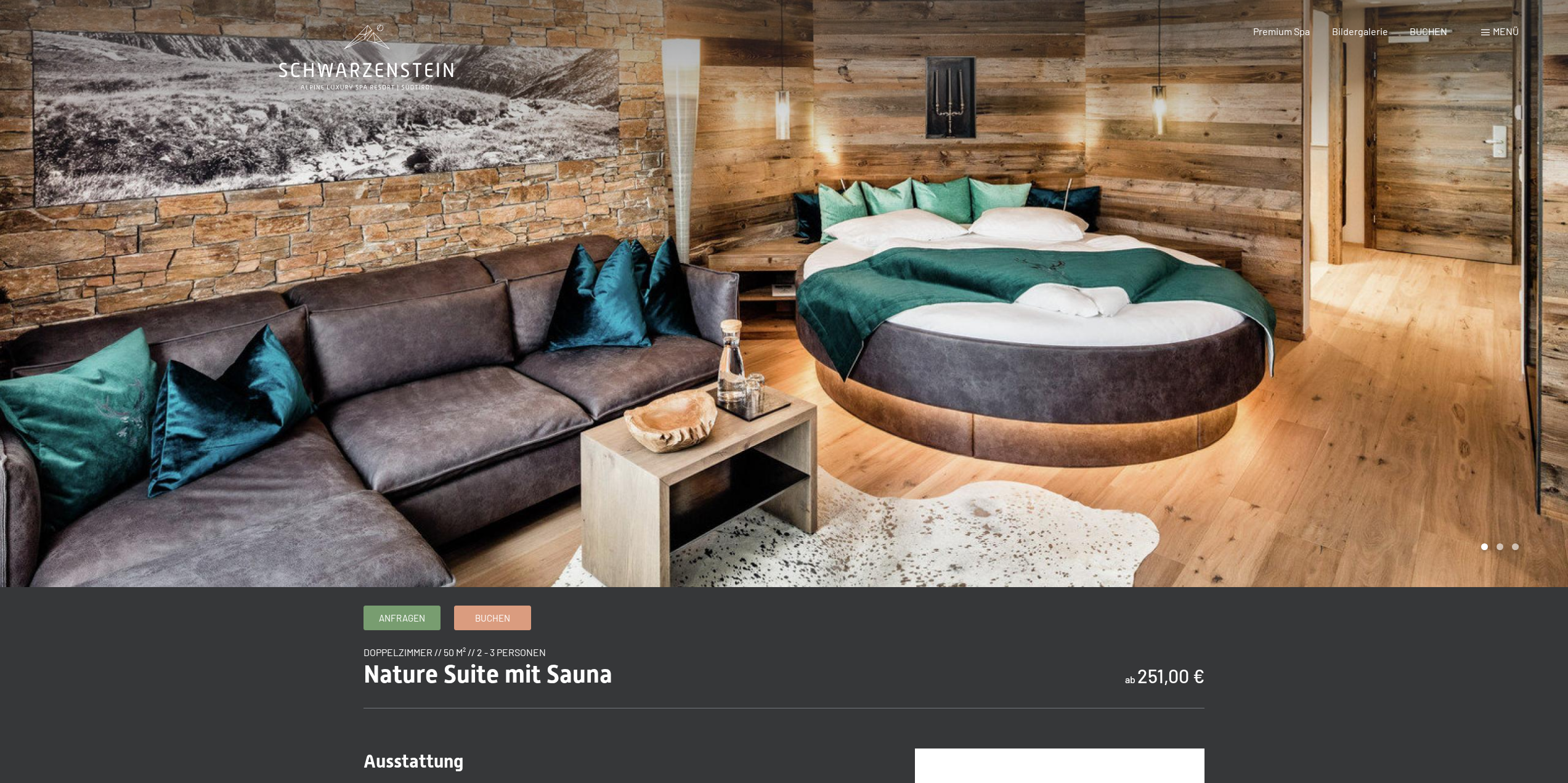
click at [1390, 319] on div at bounding box center [1176, 294] width 784 height 587
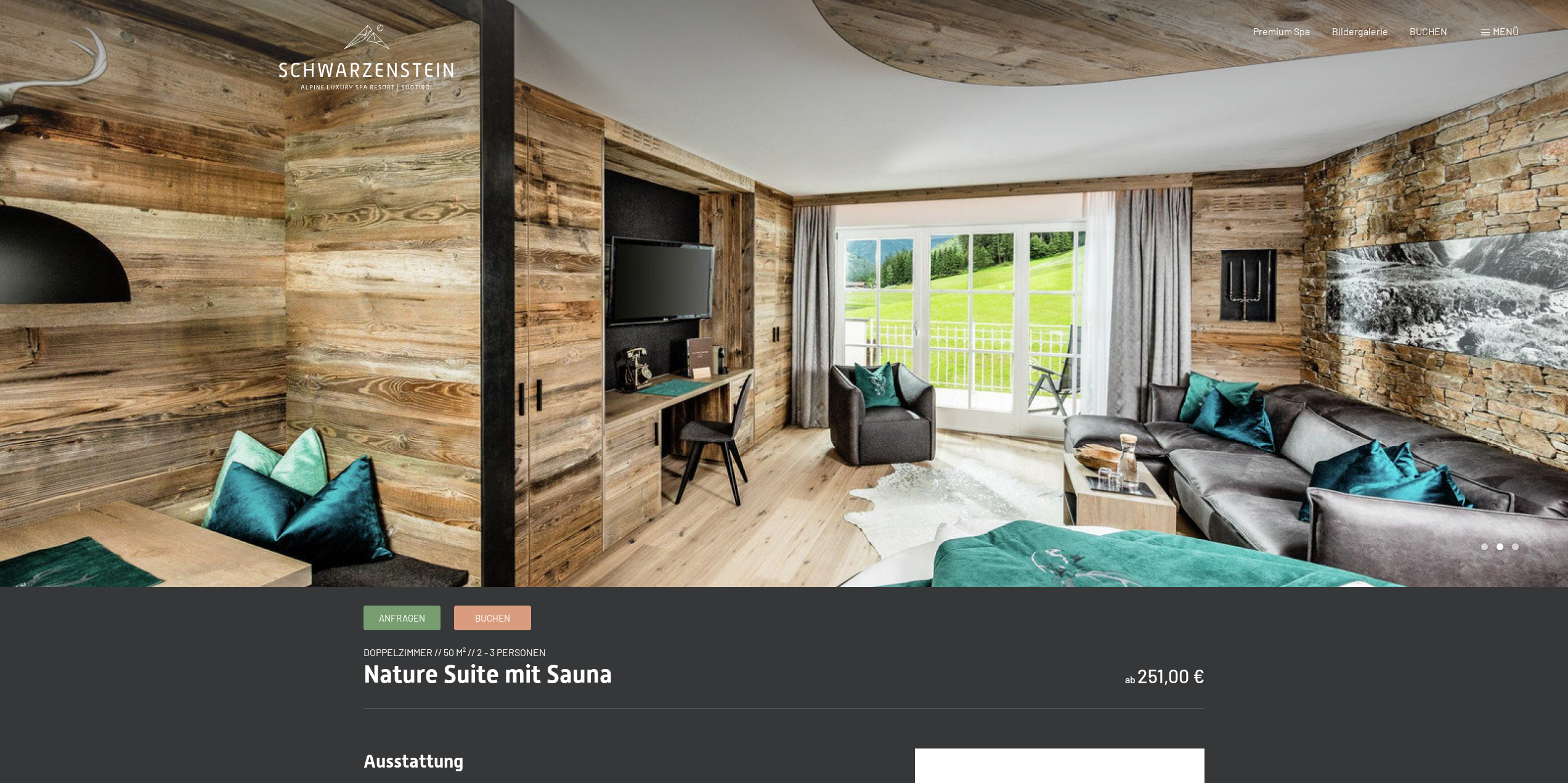
click at [1390, 319] on div at bounding box center [1176, 294] width 784 height 587
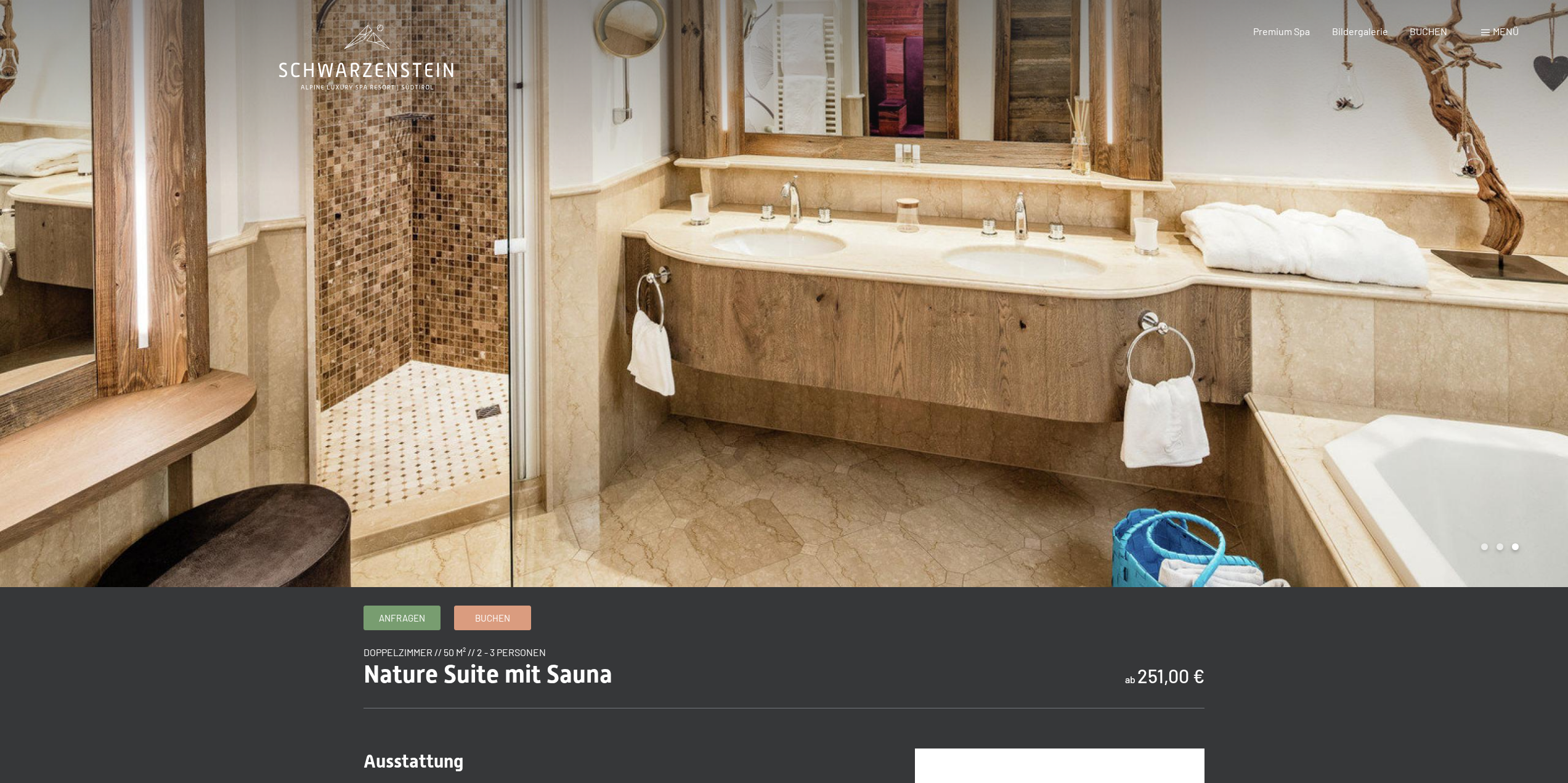
click at [1415, 298] on div at bounding box center [1176, 294] width 784 height 587
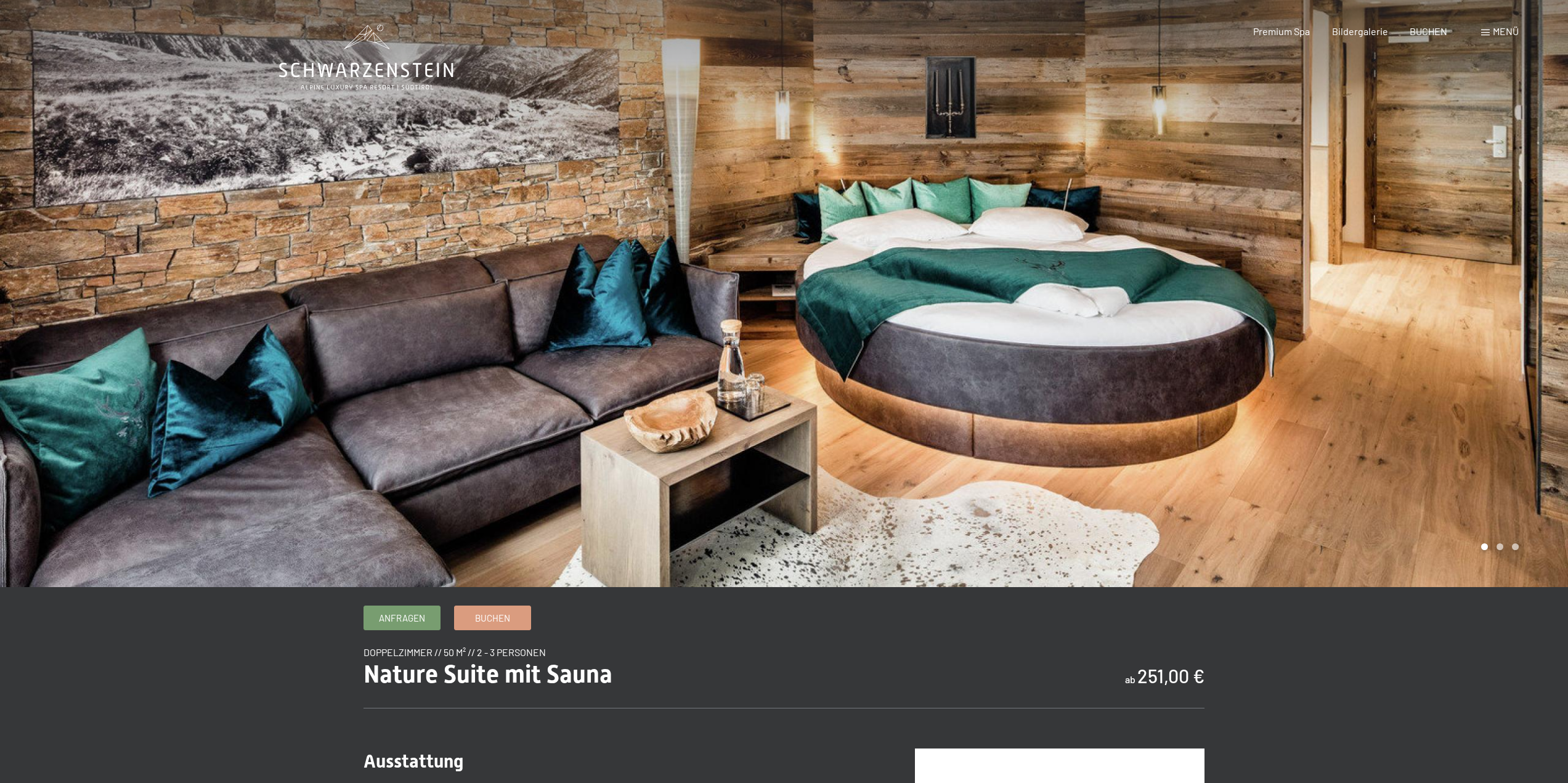
click at [1415, 298] on div at bounding box center [1176, 294] width 784 height 587
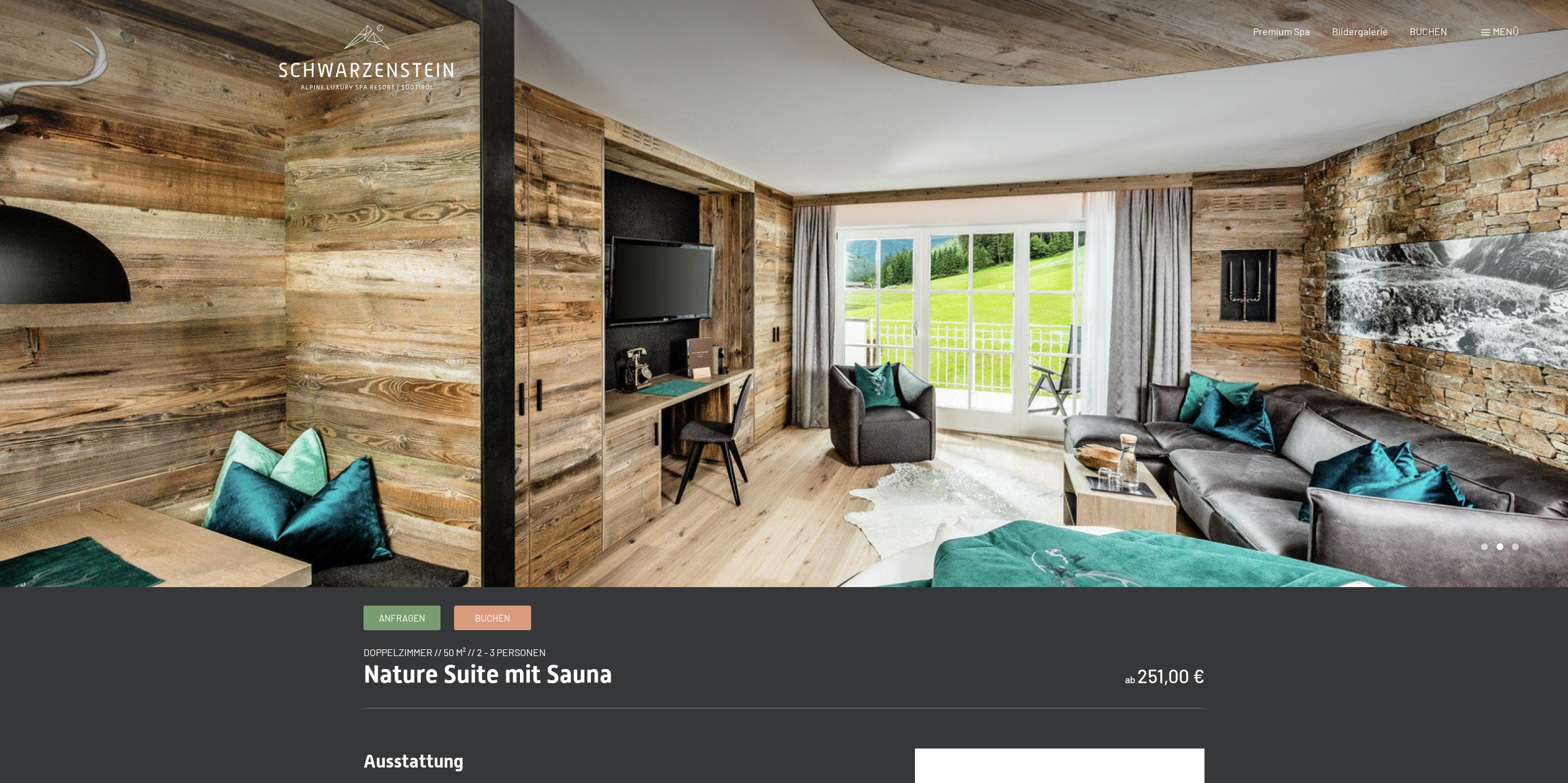
click at [1415, 298] on div at bounding box center [1176, 294] width 784 height 587
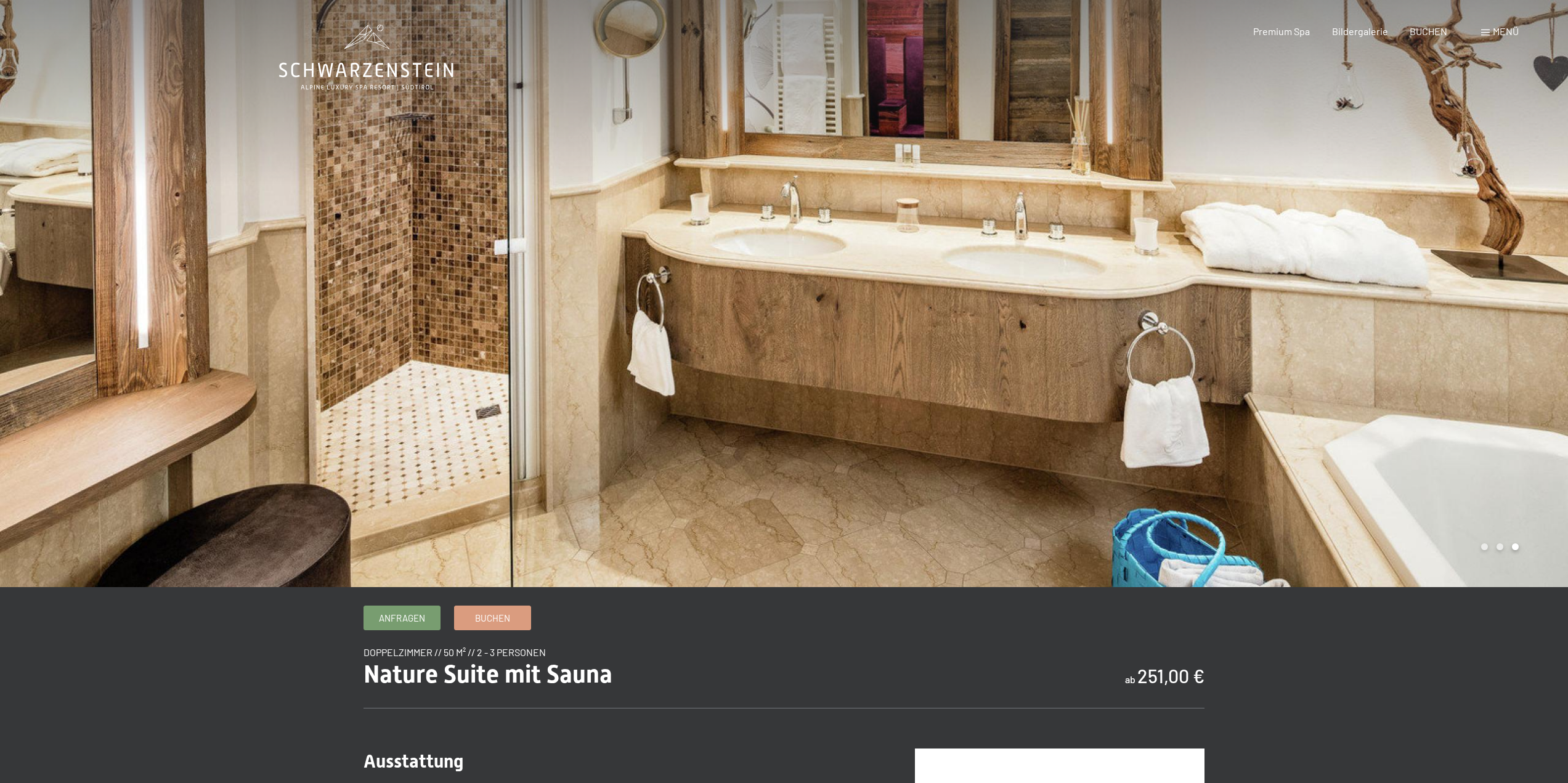
click at [1415, 298] on div at bounding box center [1176, 294] width 784 height 587
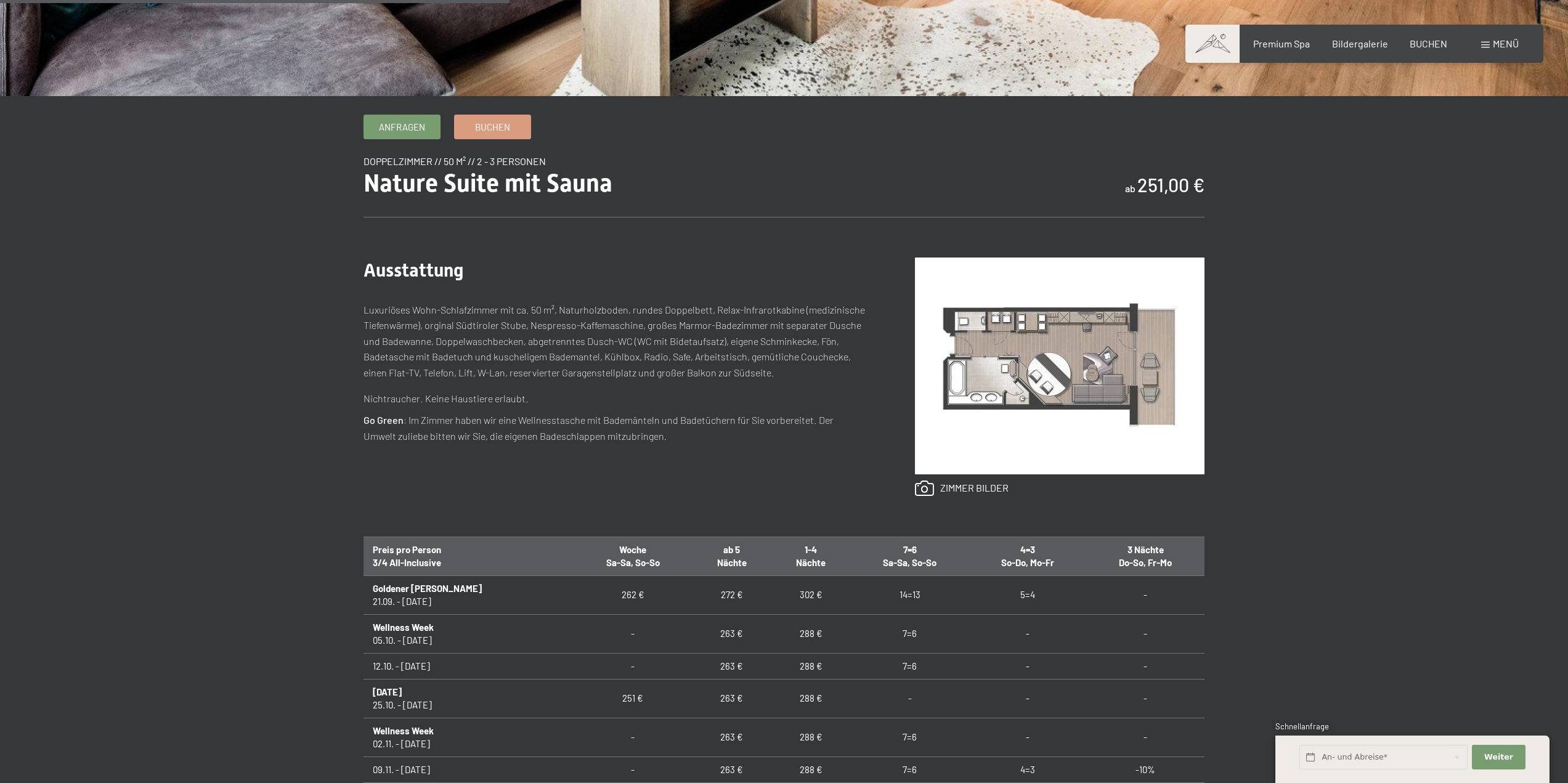
scroll to position [492, 0]
click at [1106, 350] on img at bounding box center [1059, 366] width 289 height 217
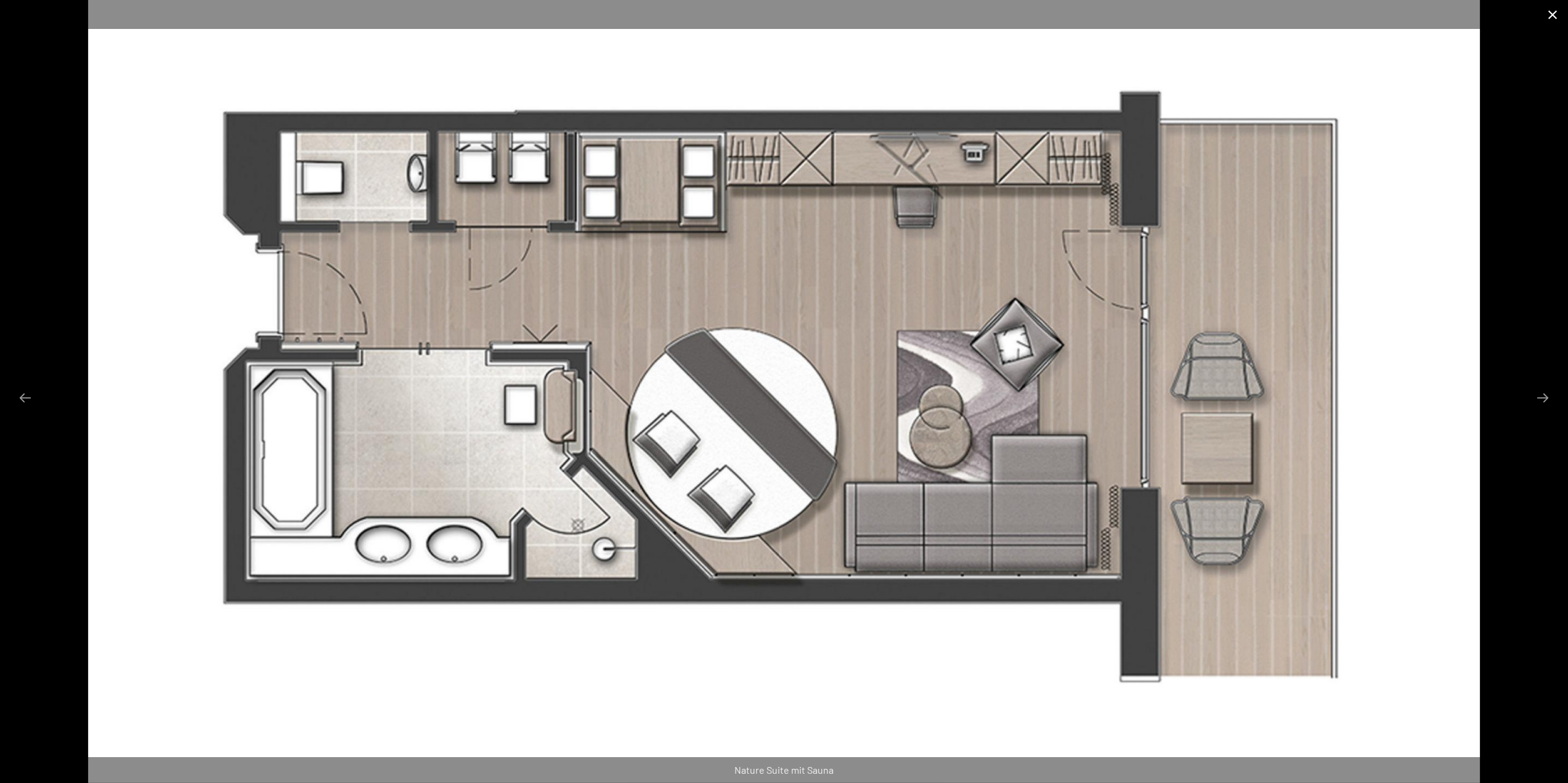
click at [1546, 17] on button "Close gallery" at bounding box center [1552, 14] width 31 height 29
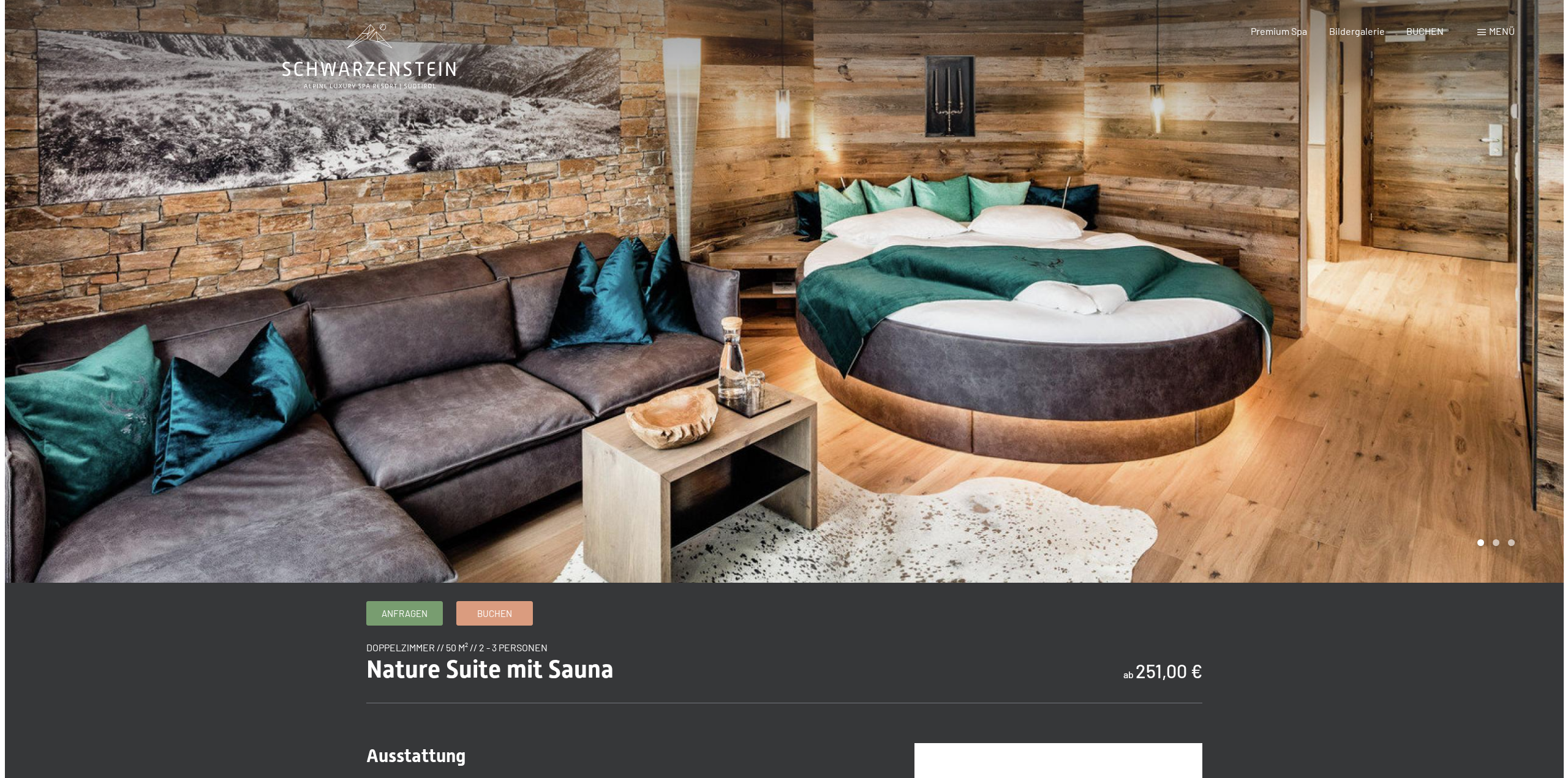
scroll to position [0, 0]
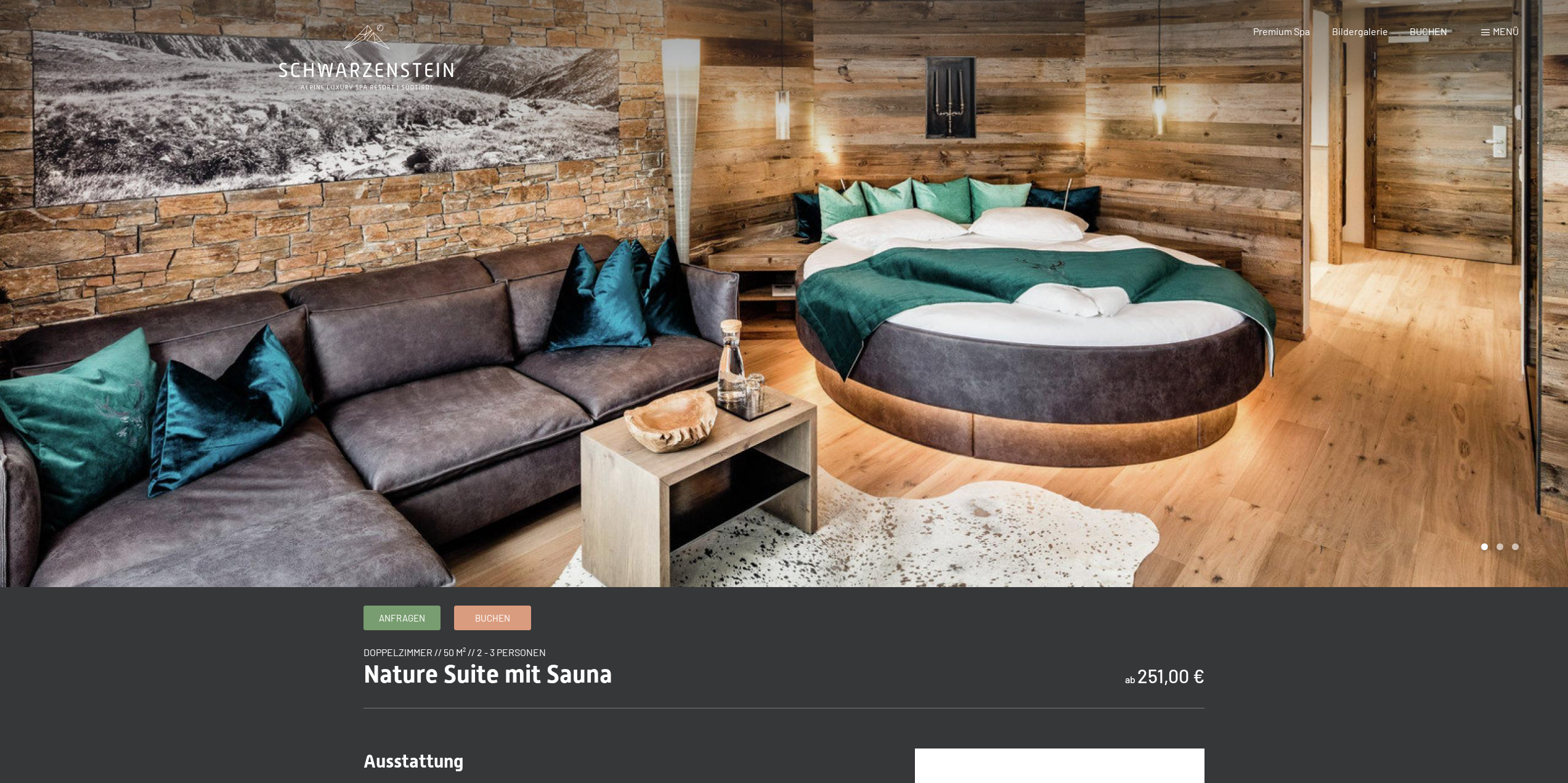
click at [1504, 31] on span "Menü" at bounding box center [1505, 31] width 26 height 12
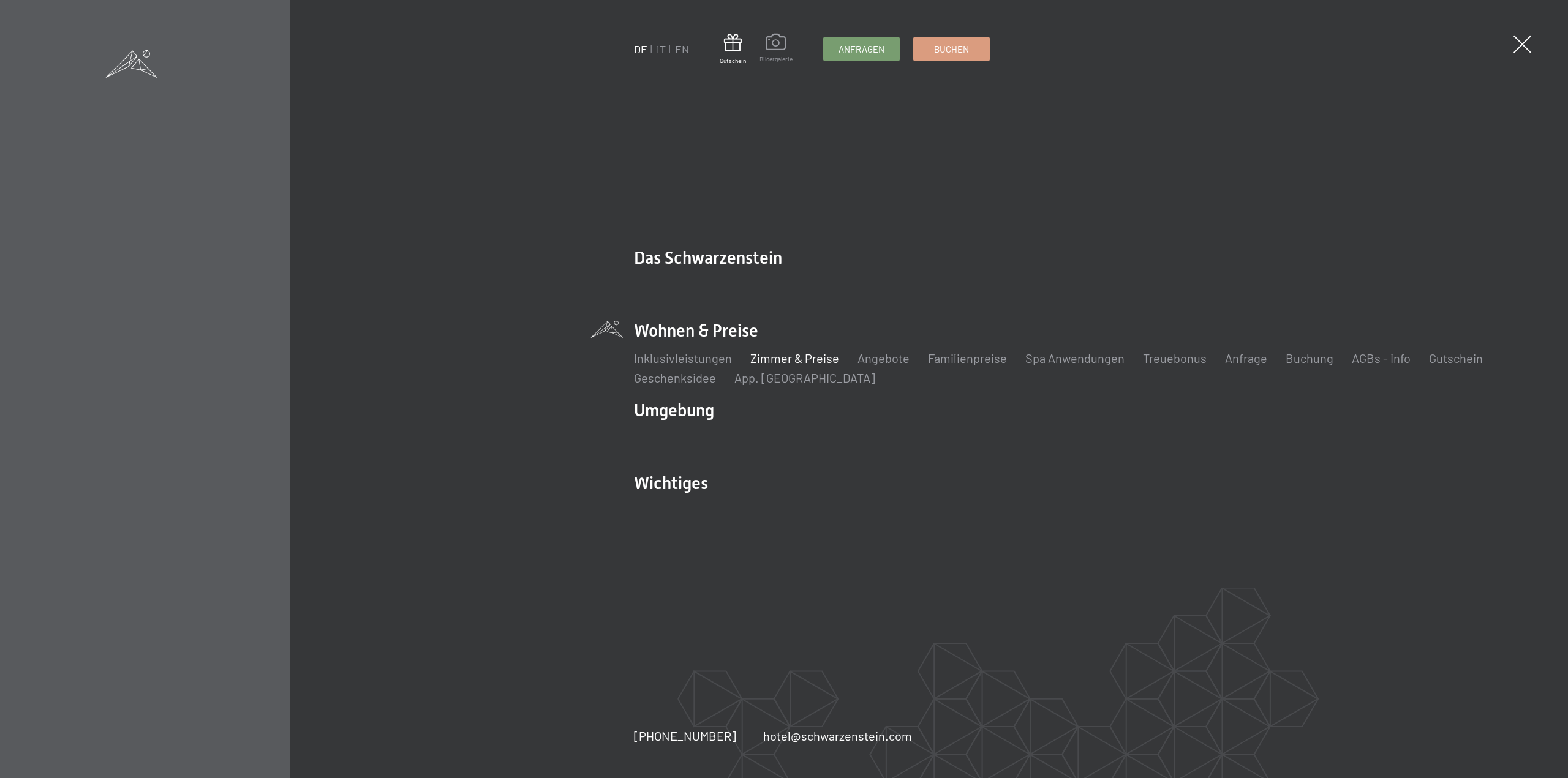
click at [775, 55] on span "Bildergalerie" at bounding box center [776, 59] width 33 height 8
